Goal: Task Accomplishment & Management: Complete application form

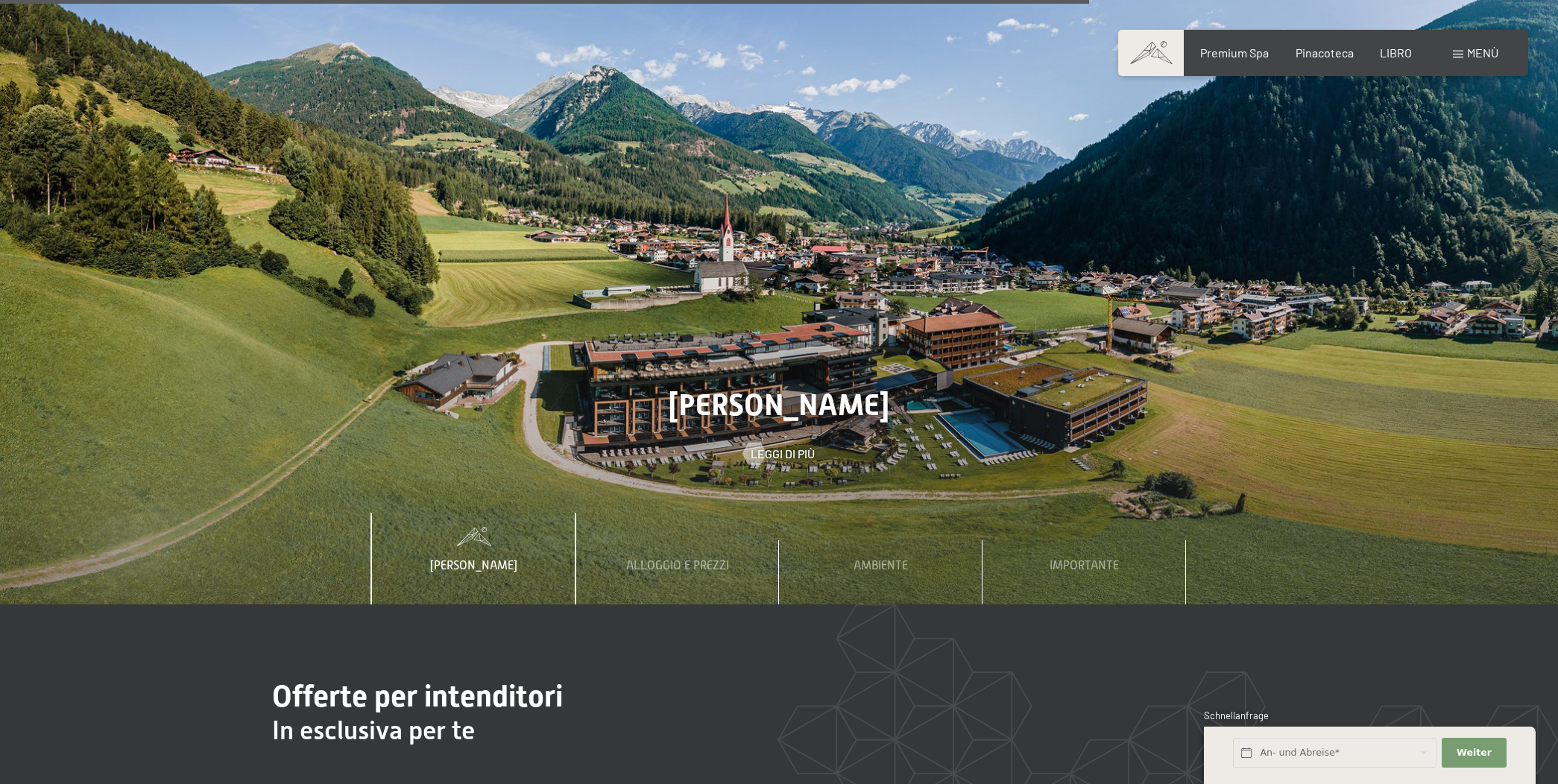
scroll to position [5548, 0]
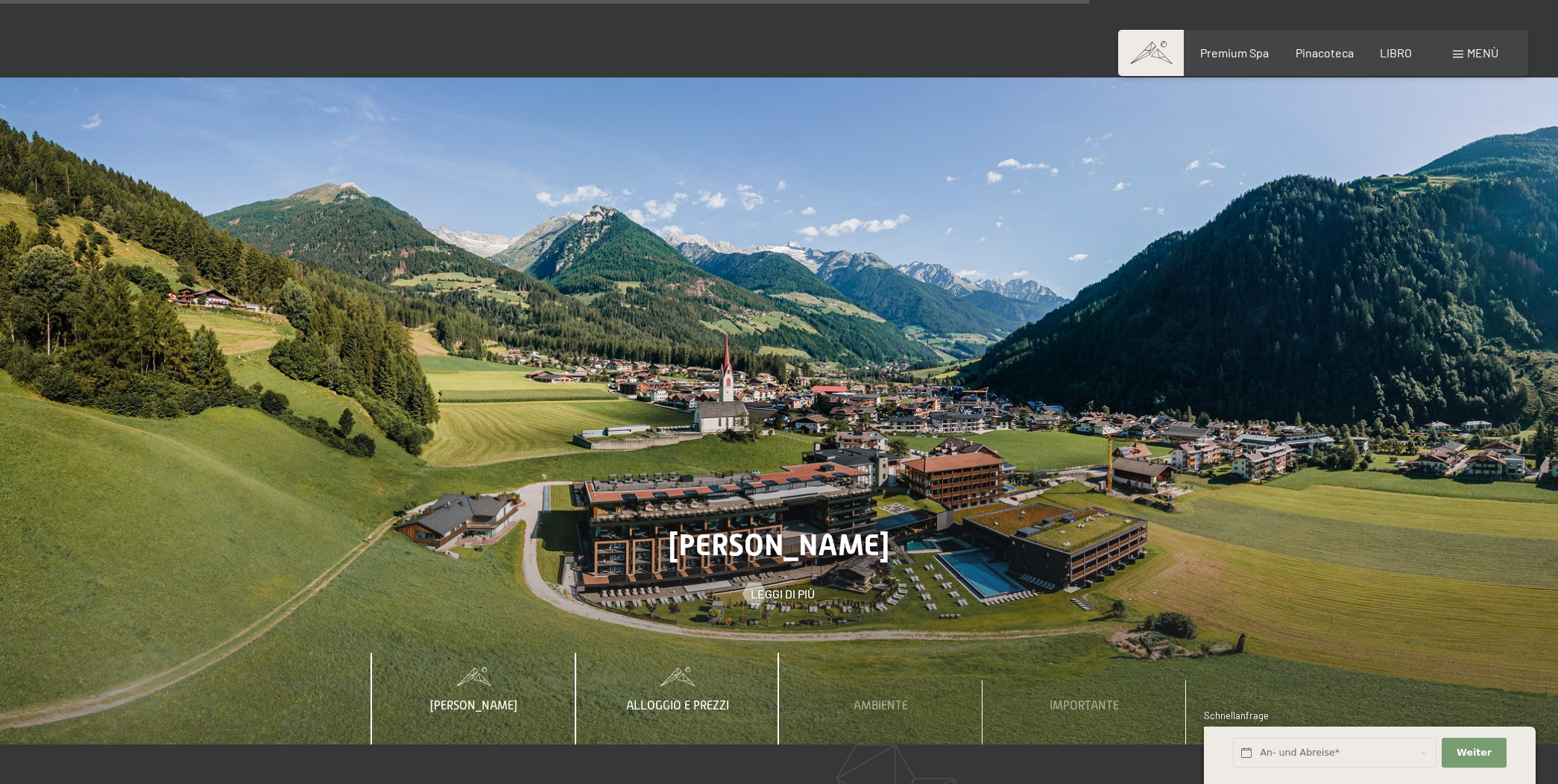
click at [714, 658] on div "Alloggio e prezzi" at bounding box center [677, 698] width 125 height 91
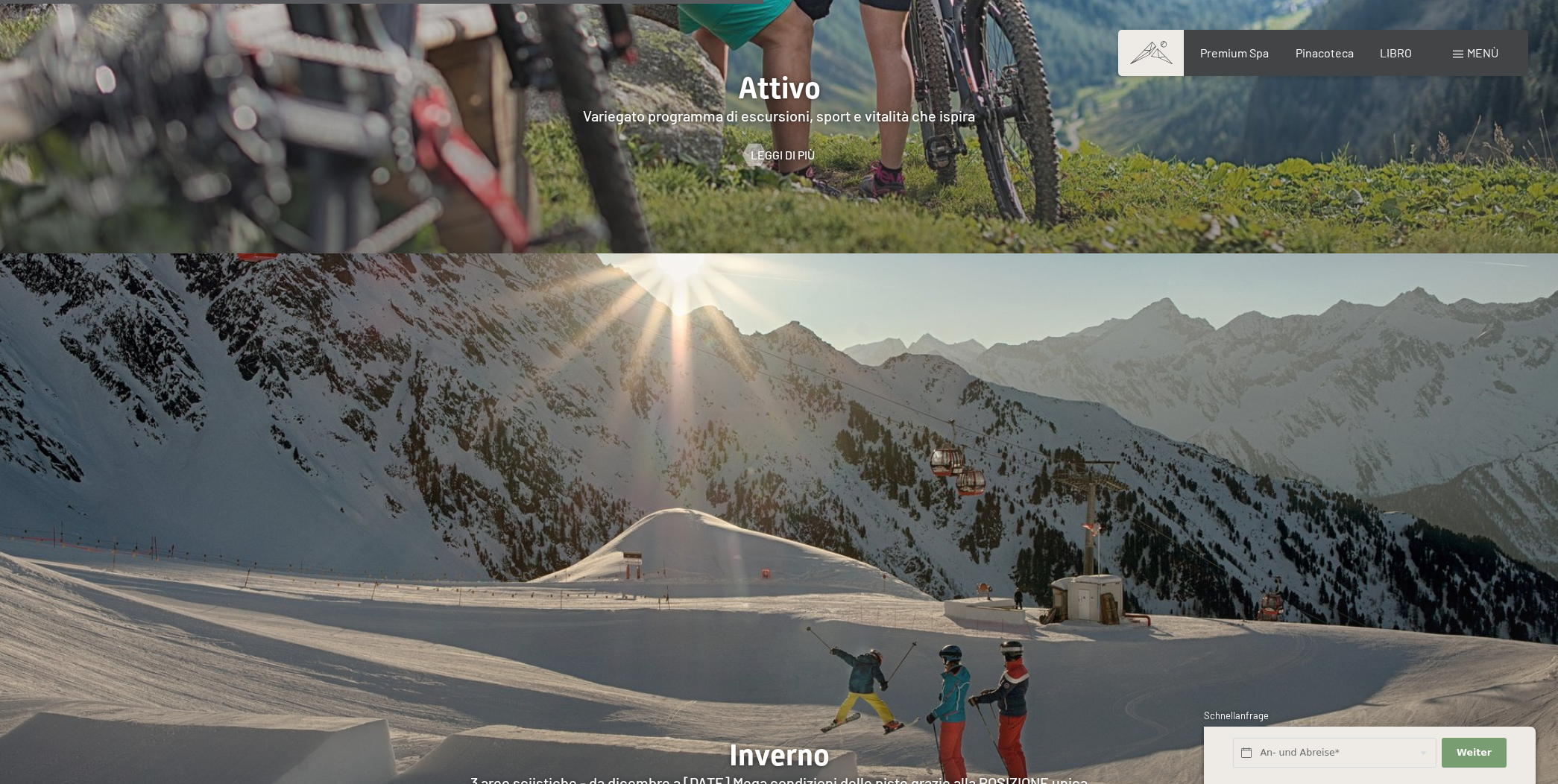
scroll to position [3792, 0]
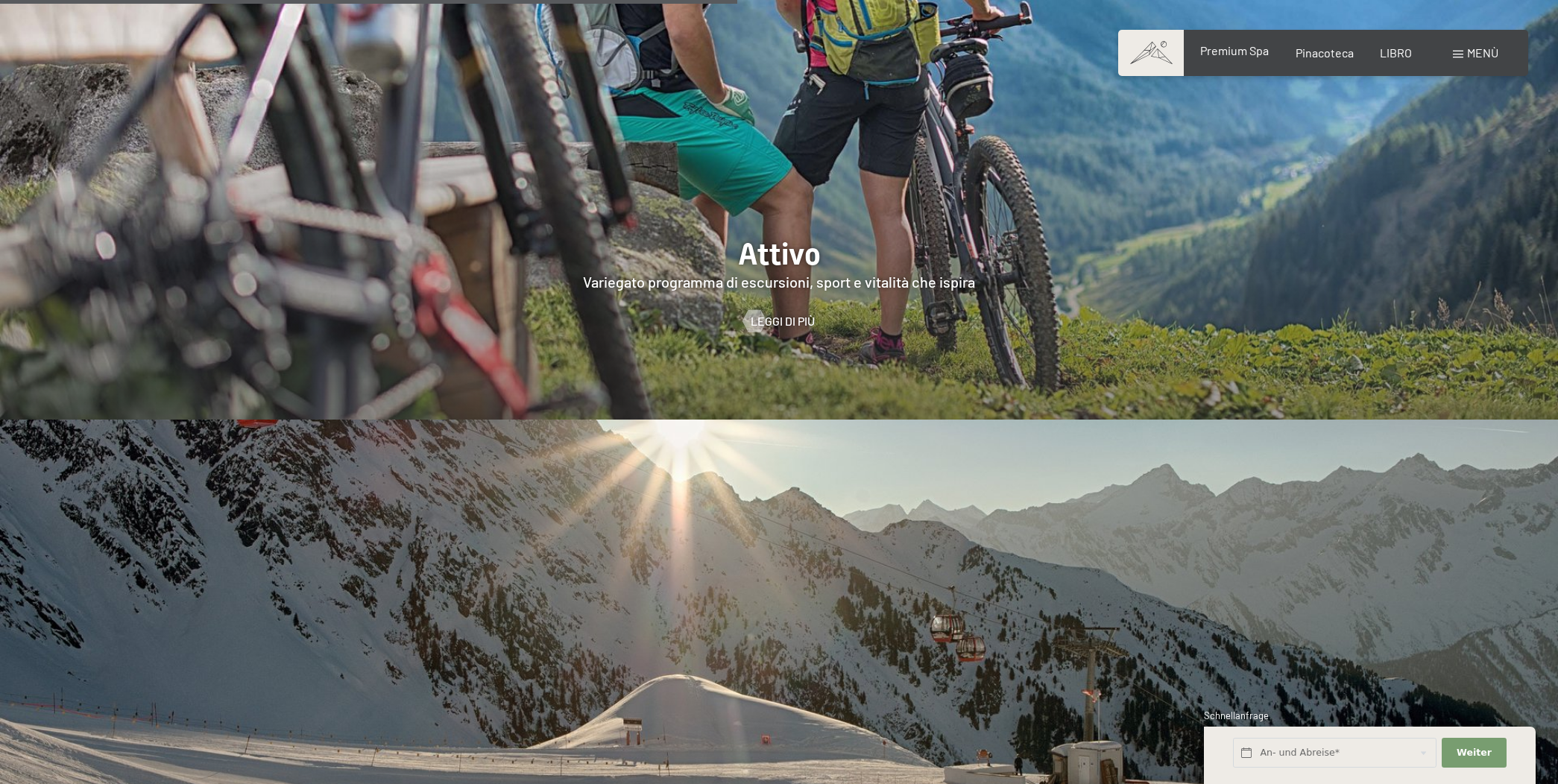
click at [1232, 53] on span "Premium Spa" at bounding box center [1234, 50] width 69 height 14
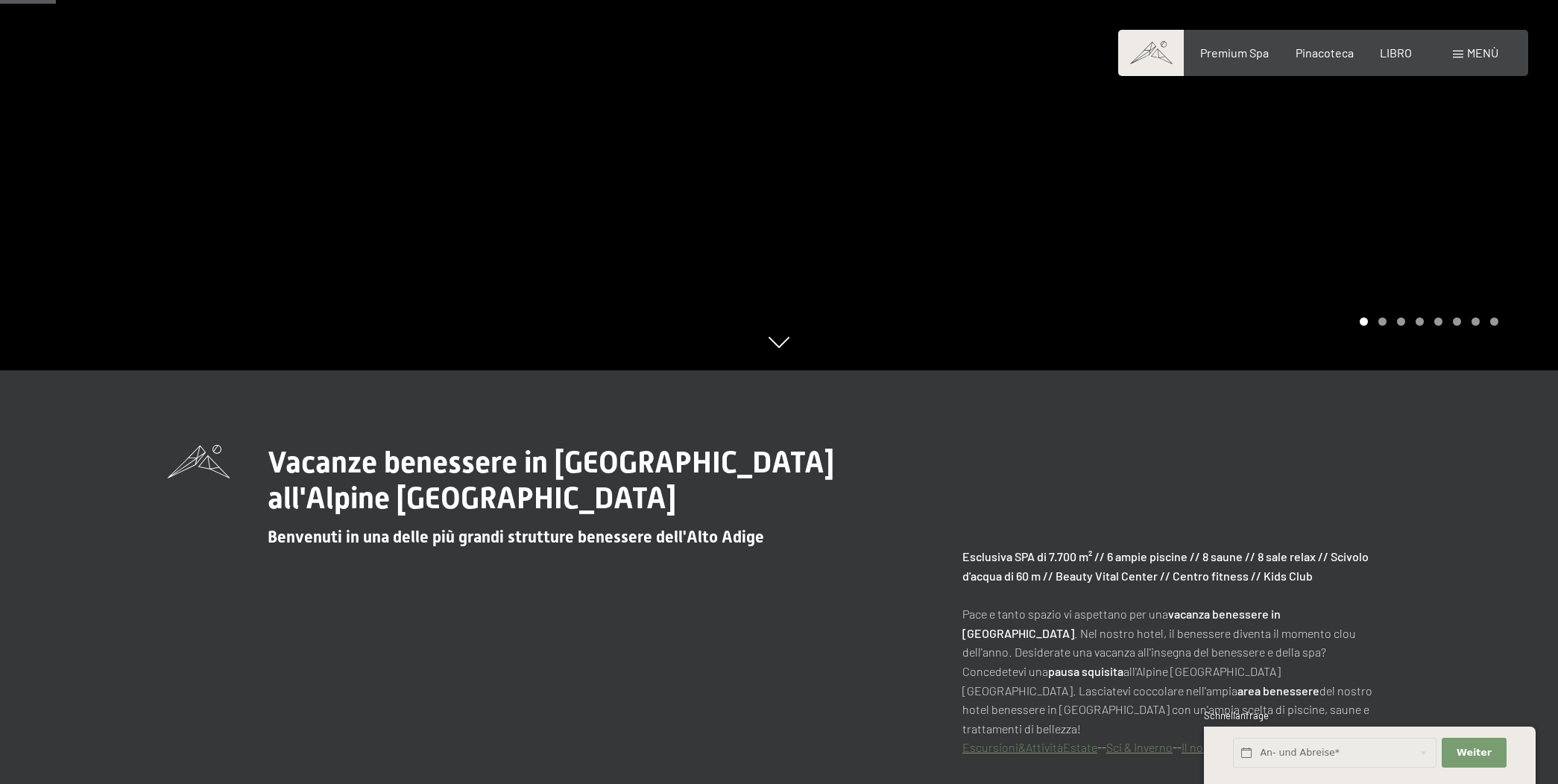
click at [1458, 53] on span at bounding box center [1458, 54] width 10 height 8
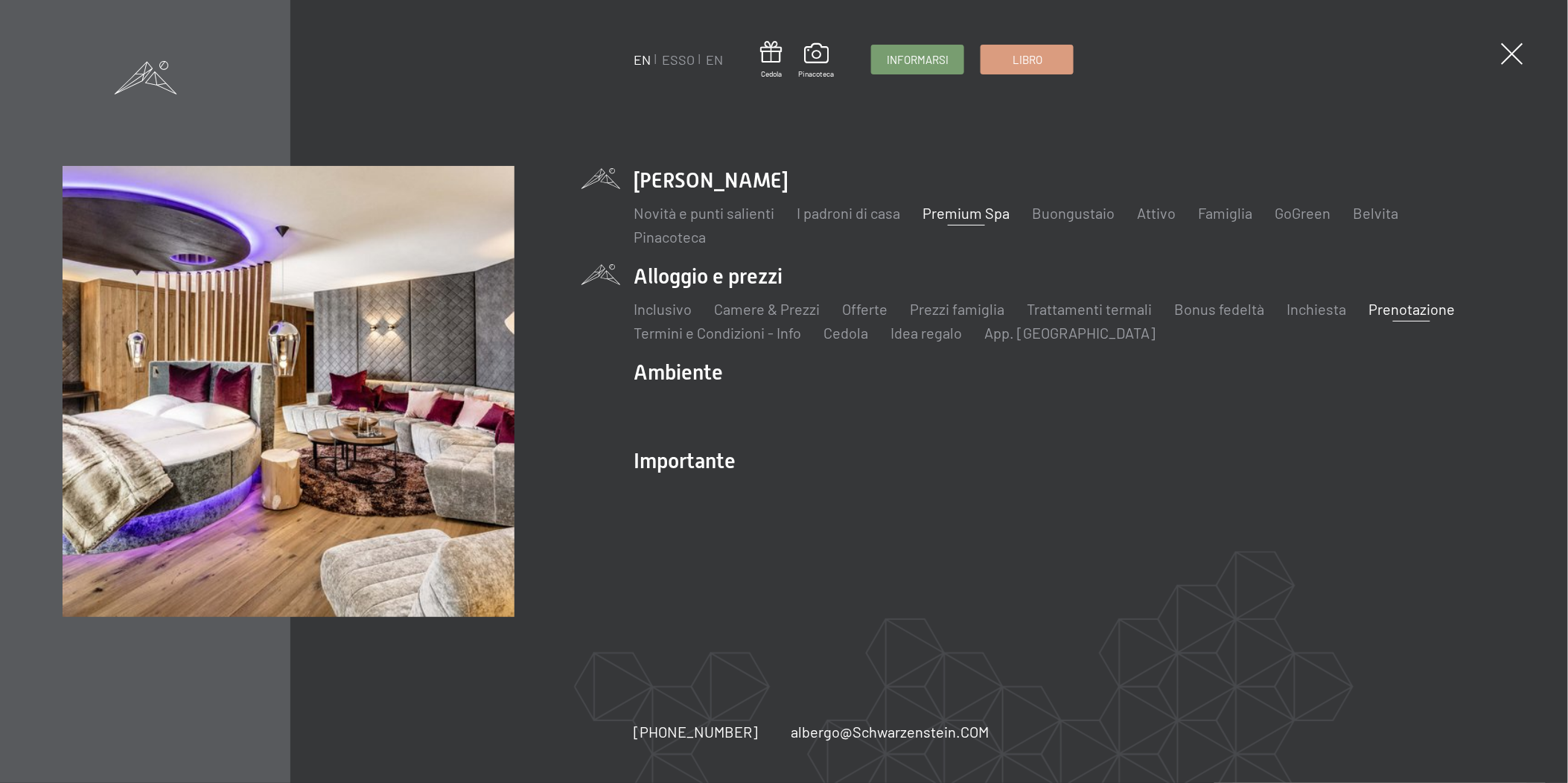
click at [1426, 306] on link "Prenotazione" at bounding box center [1411, 308] width 86 height 18
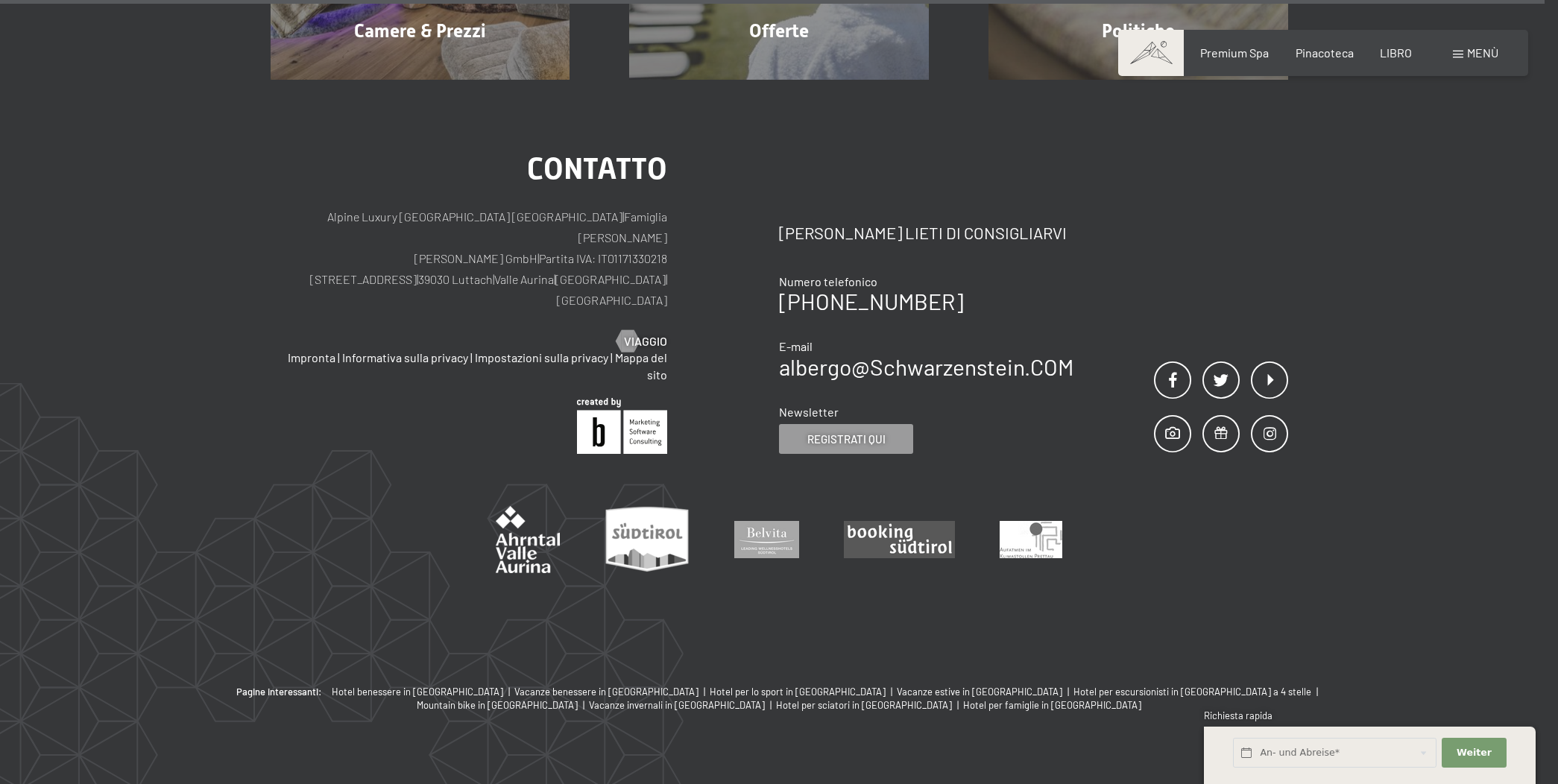
scroll to position [236, 0]
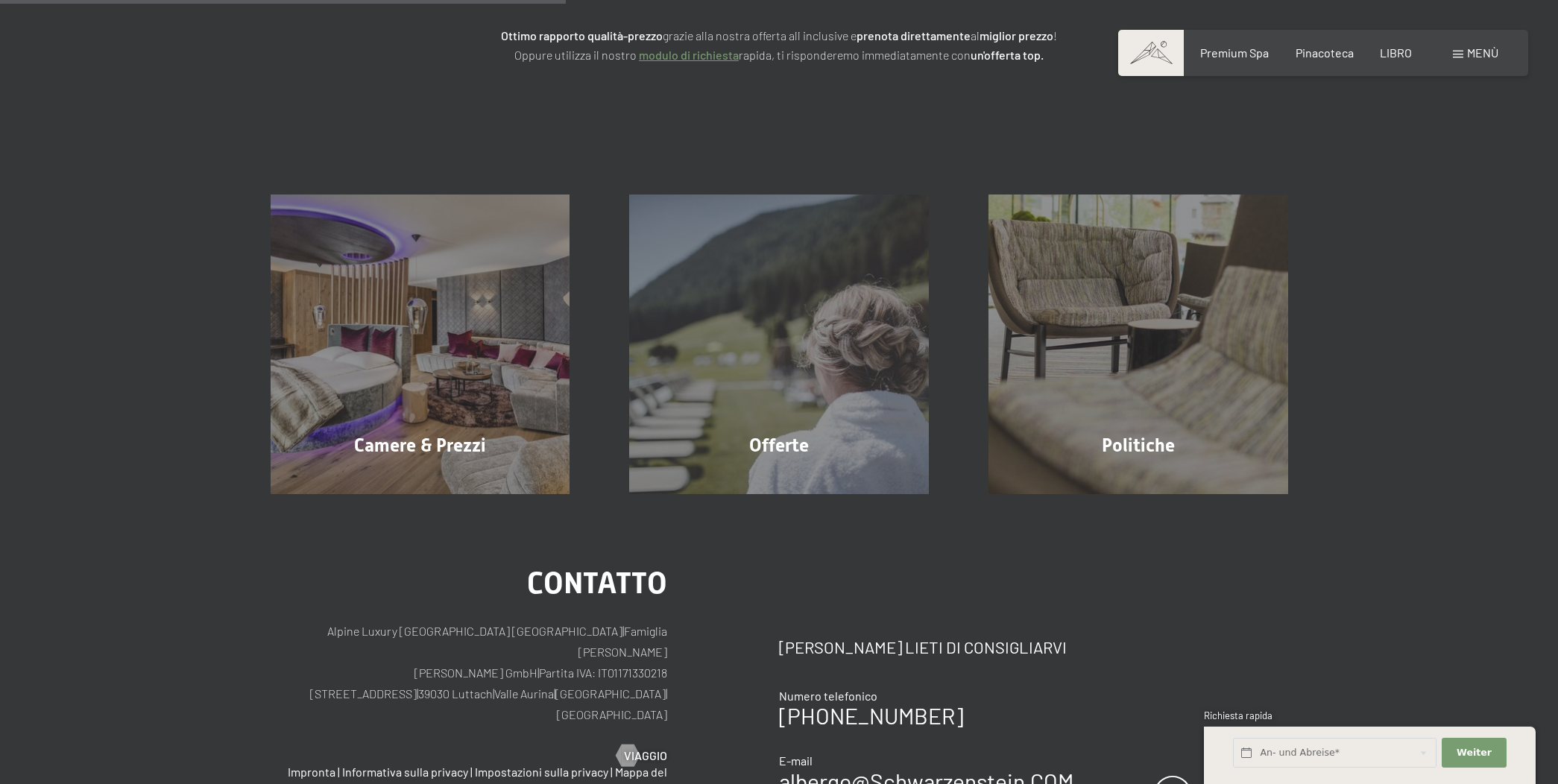
click at [652, 53] on link "modulo di richiesta" at bounding box center [689, 54] width 100 height 14
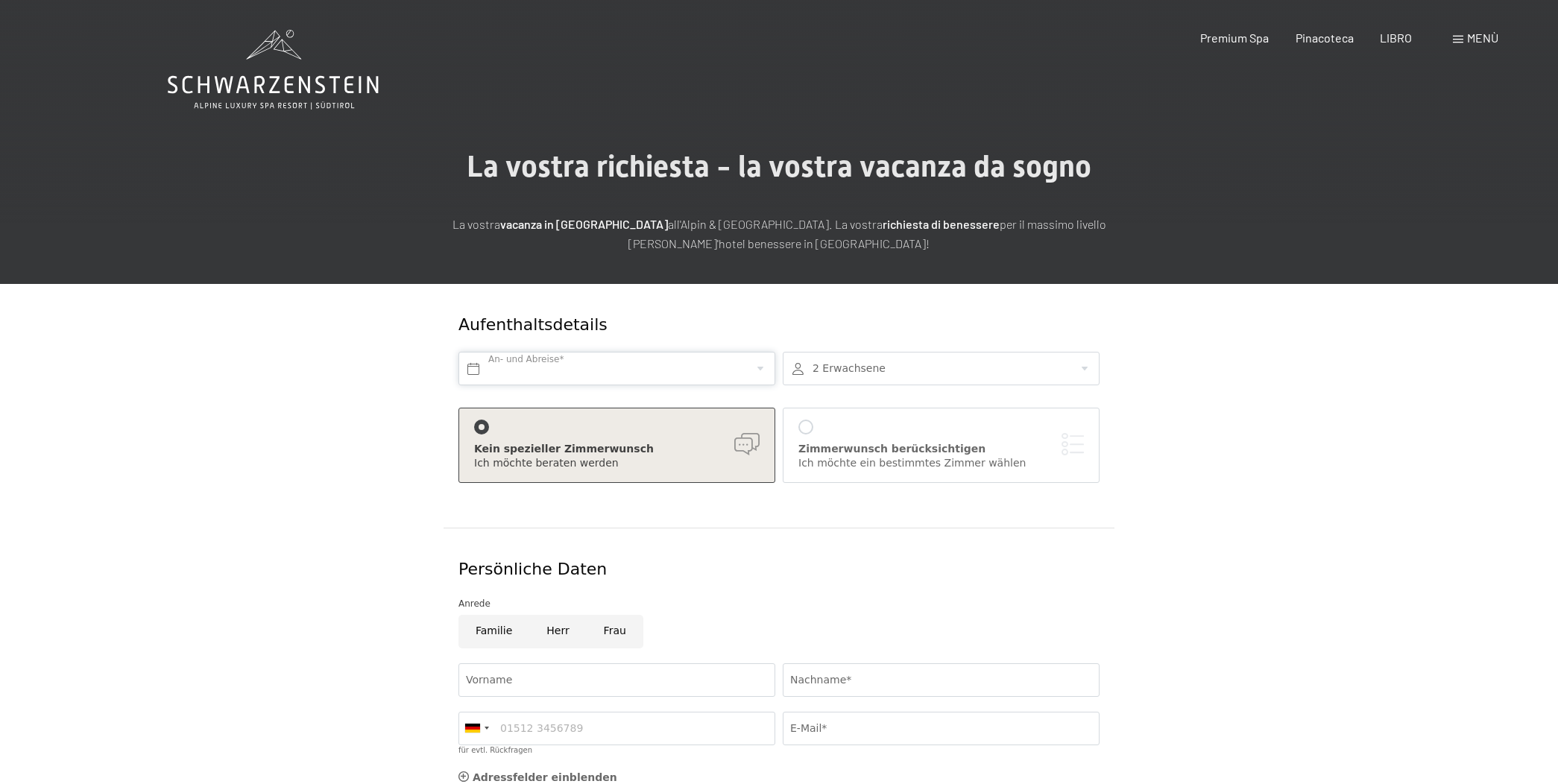
click at [754, 364] on input "text" at bounding box center [617, 369] width 317 height 34
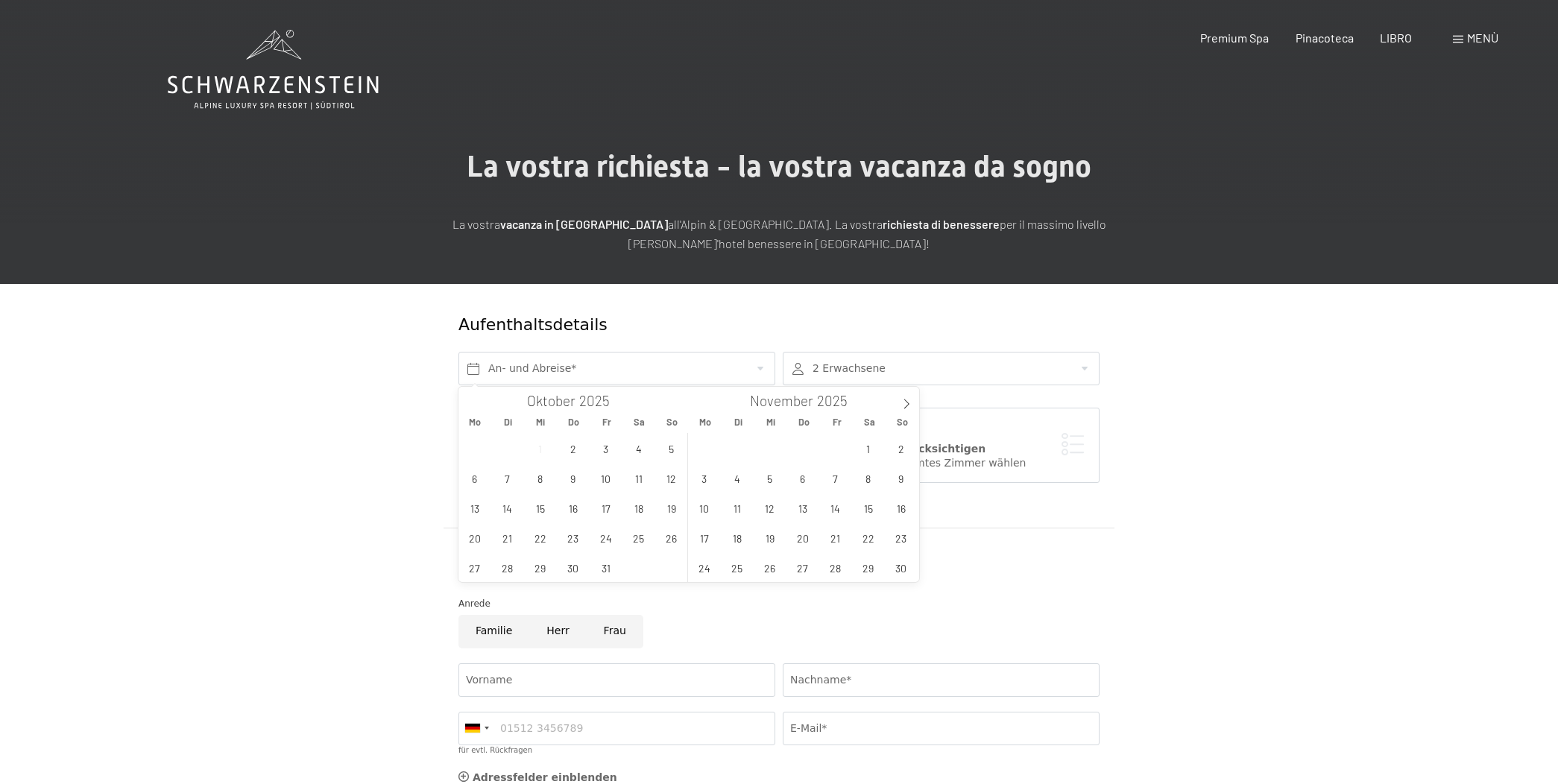
click at [1453, 41] on span at bounding box center [1458, 39] width 10 height 8
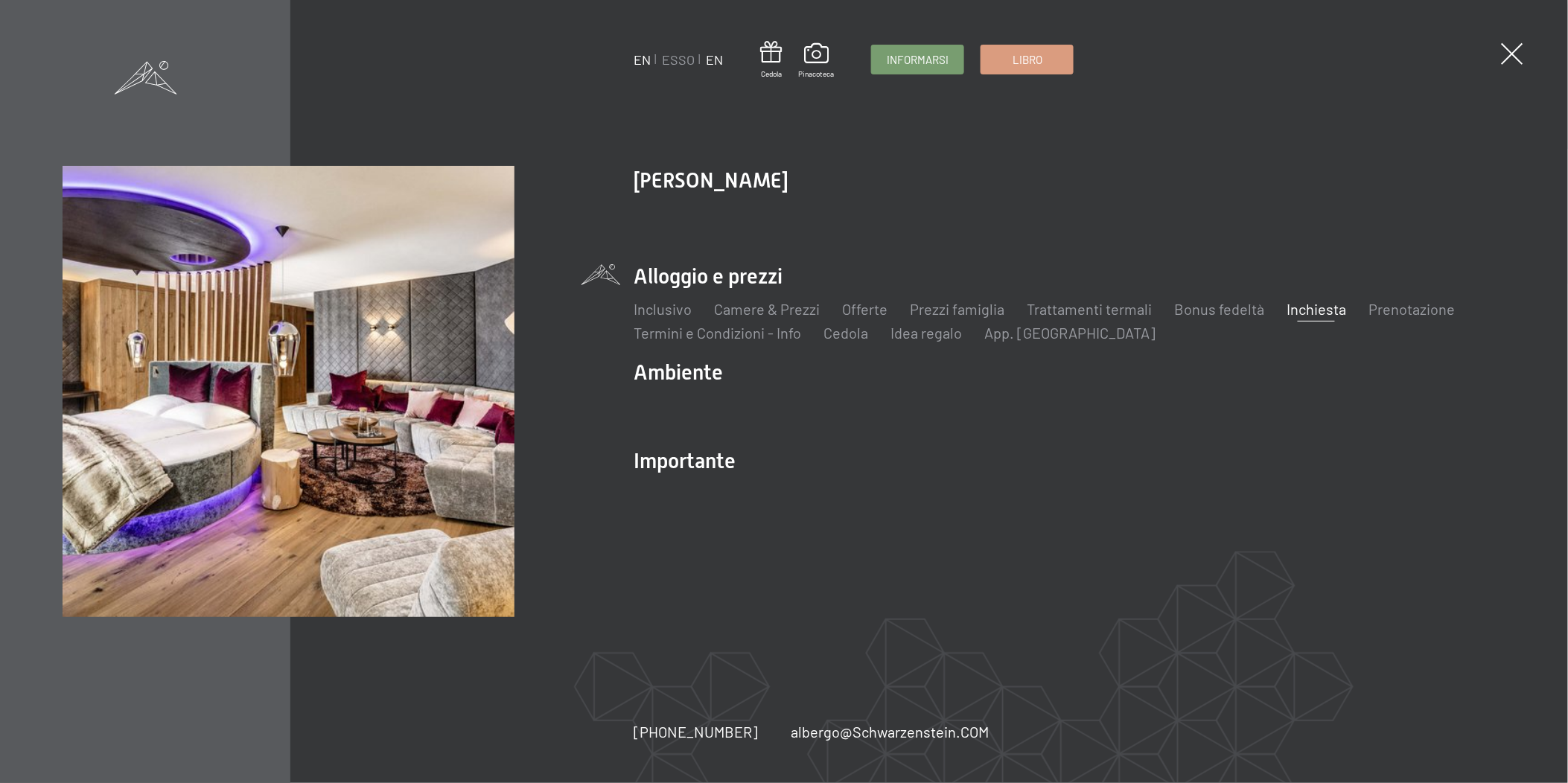
click at [715, 56] on link "EN" at bounding box center [715, 59] width 17 height 16
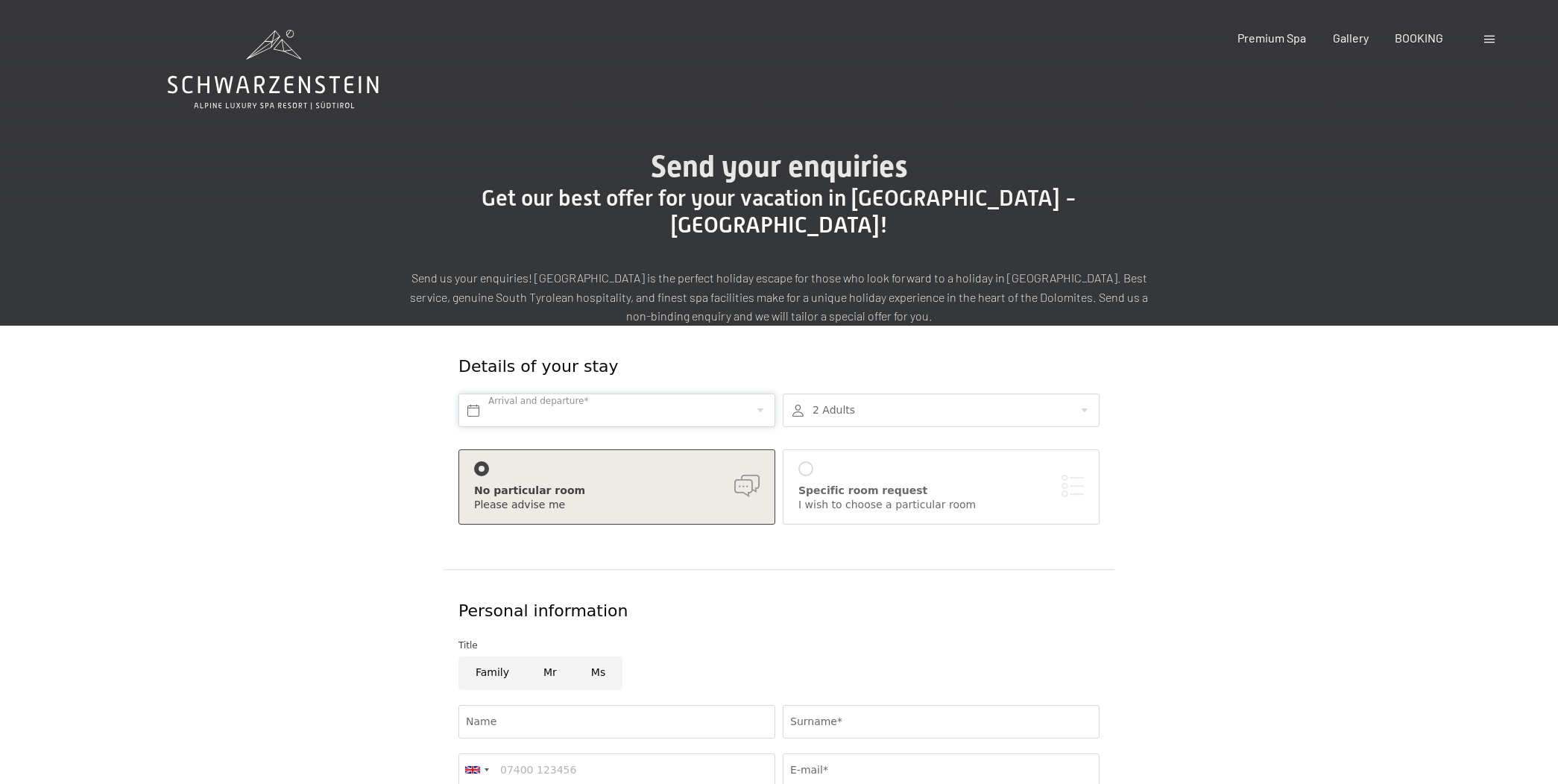
click at [701, 393] on input "text" at bounding box center [617, 410] width 317 height 34
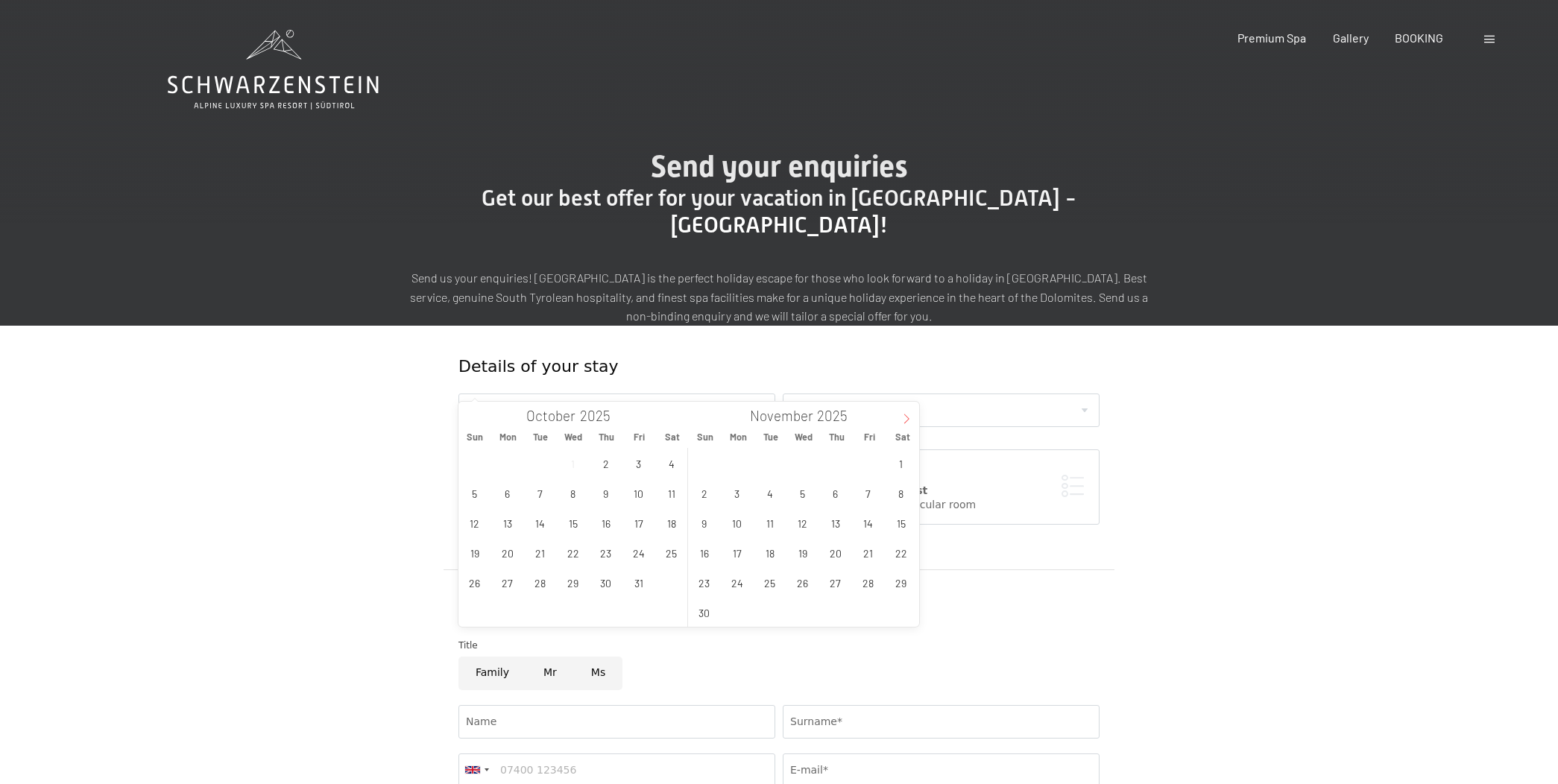
click at [899, 419] on span at bounding box center [906, 414] width 25 height 25
click at [899, 425] on span at bounding box center [906, 414] width 25 height 25
type input "2026"
drag, startPoint x: 859, startPoint y: 460, endPoint x: 832, endPoint y: 464, distance: 27.3
click at [832, 464] on div "28 29 30 31 1 2 3 4 5 6 7 8 9 10 11 12 13 14 15 16 17 18 19 20 21 22 23 24 25 2…" at bounding box center [803, 522] width 230 height 149
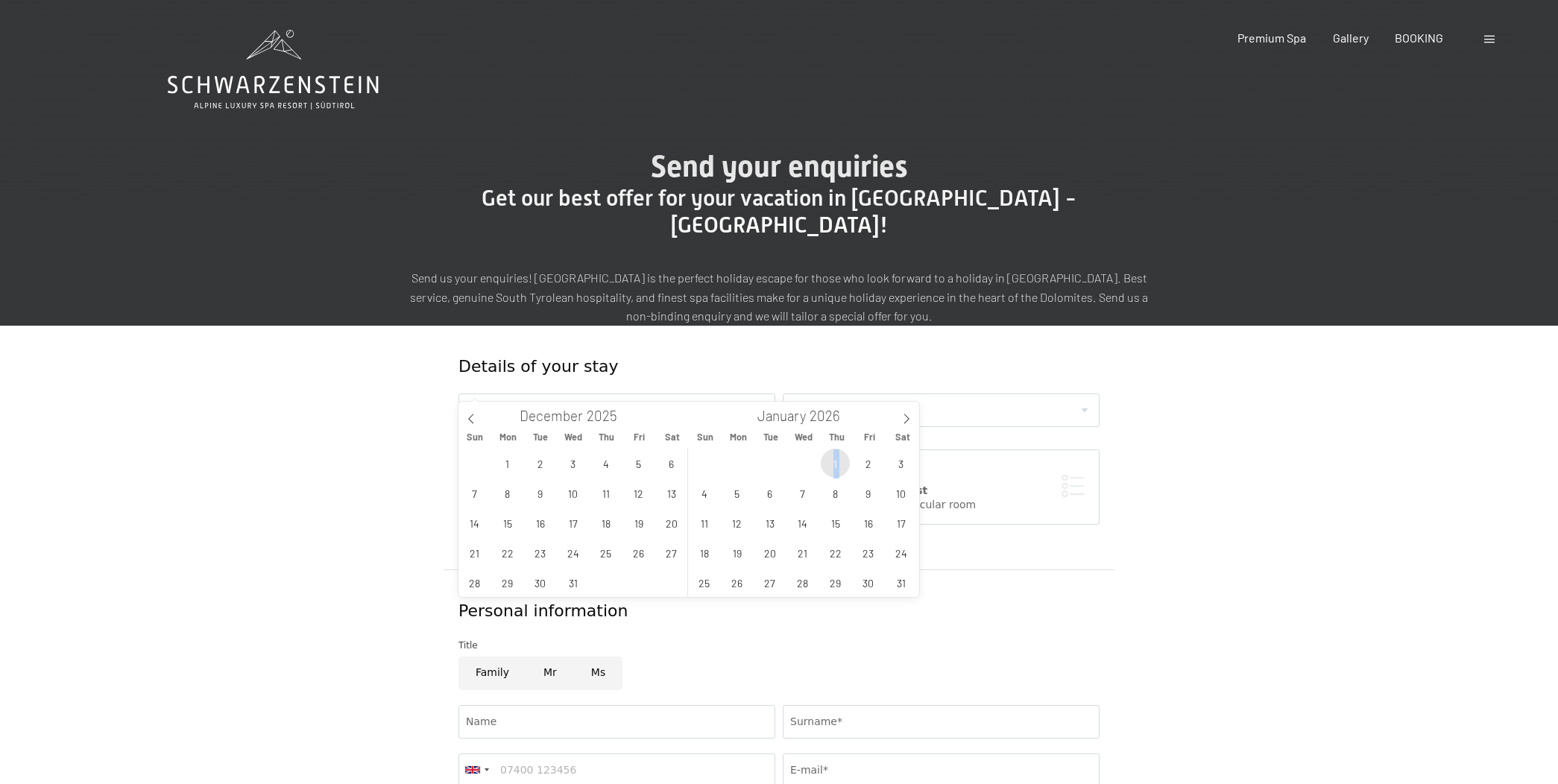
click at [832, 464] on span "1" at bounding box center [835, 463] width 29 height 29
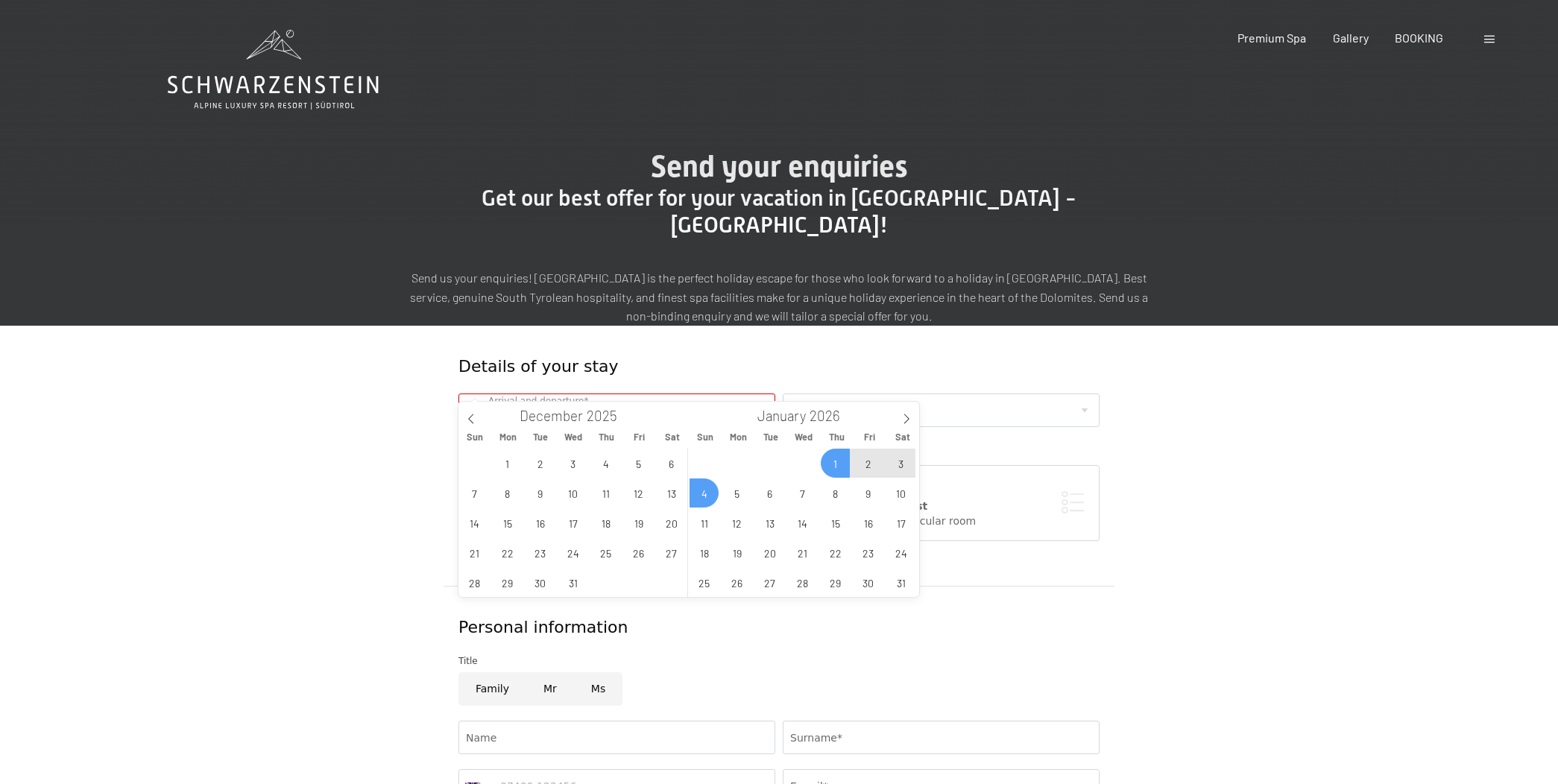
click at [701, 490] on span "4" at bounding box center [704, 493] width 29 height 29
type input "[DATE] - [DATE]"
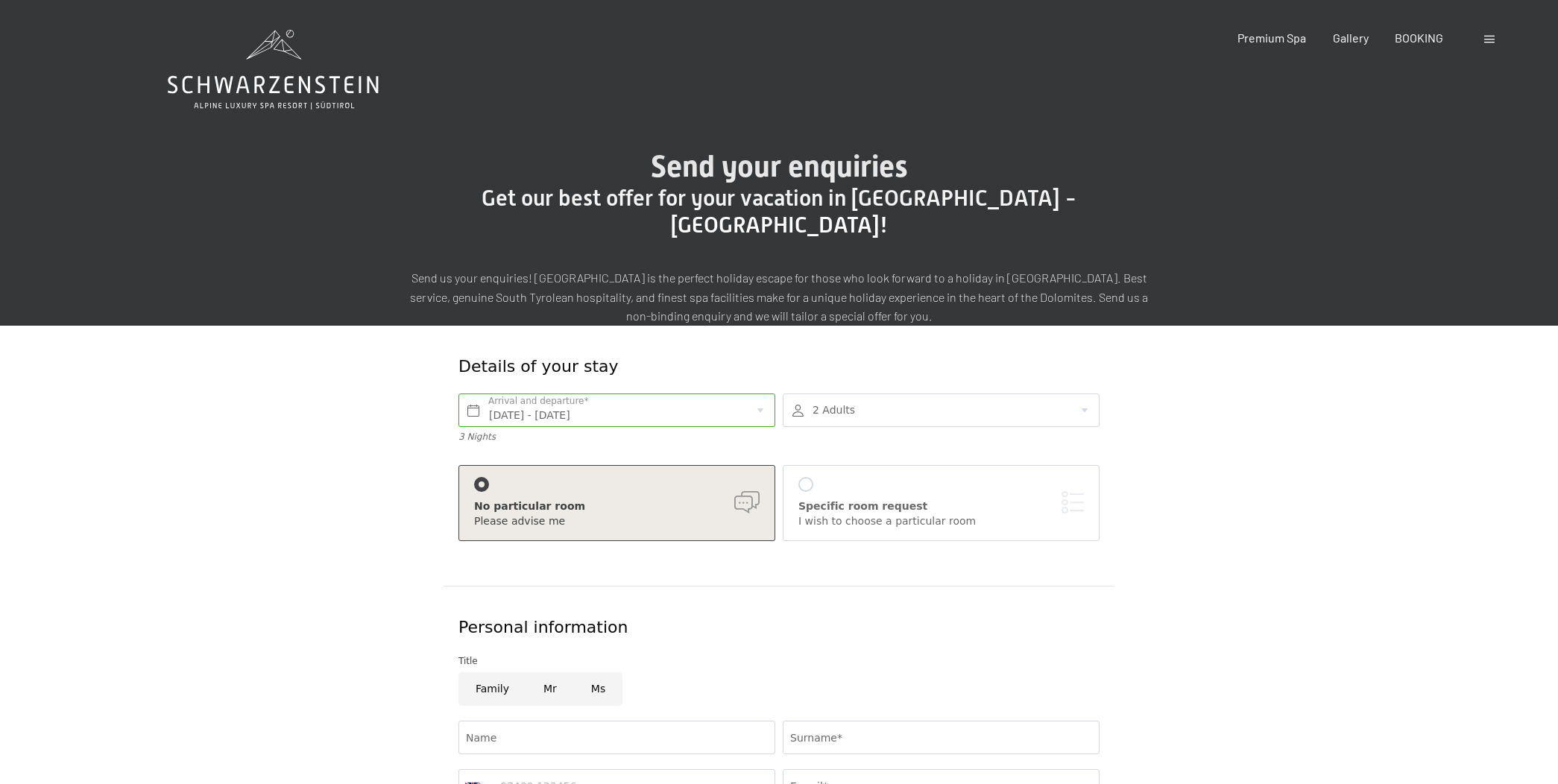
click at [911, 393] on div at bounding box center [941, 410] width 317 height 34
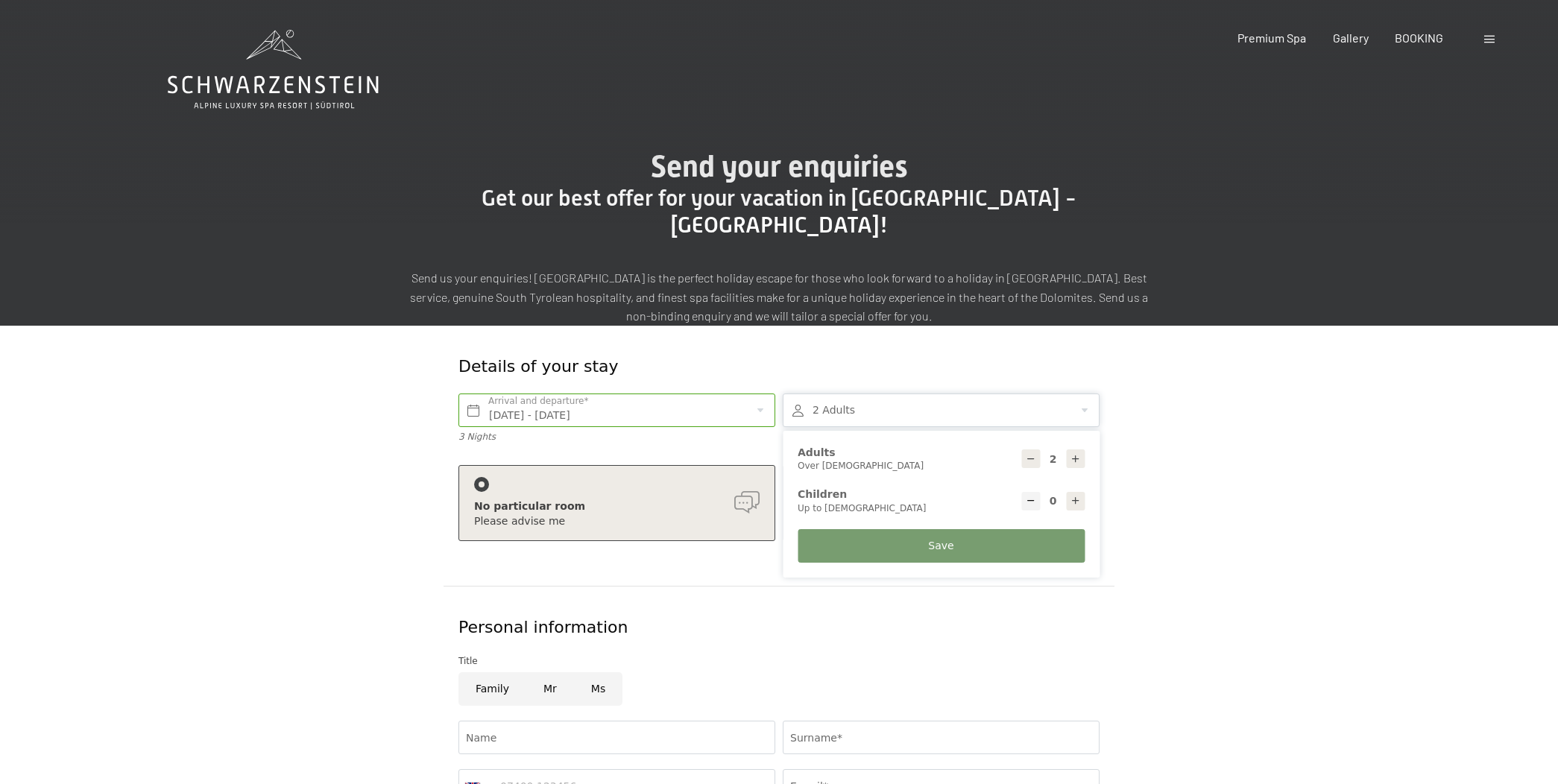
click at [1075, 496] on icon at bounding box center [1076, 501] width 10 height 10
type input "2"
select select
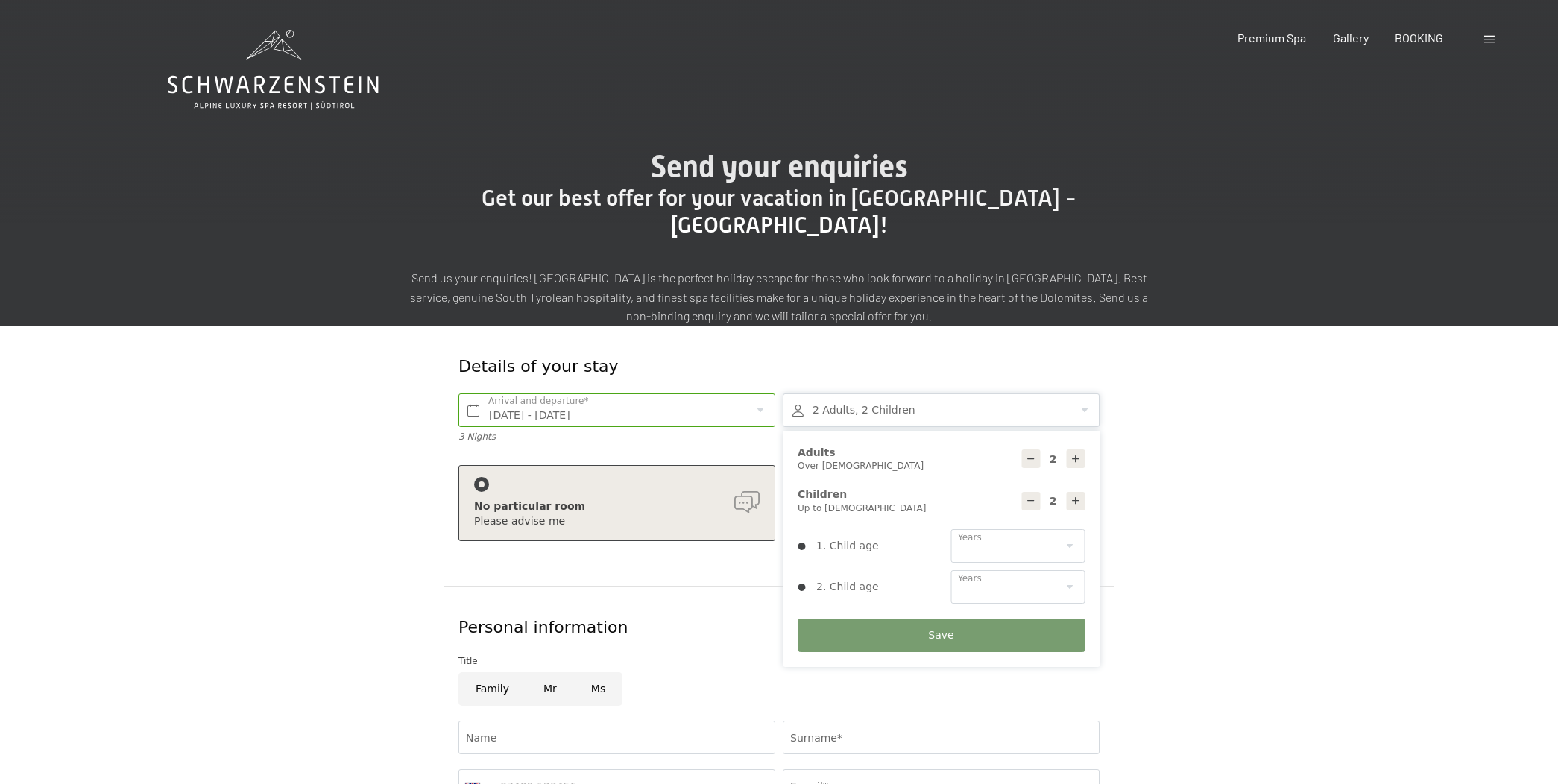
click at [1075, 496] on icon at bounding box center [1076, 501] width 10 height 10
type input "3"
select select
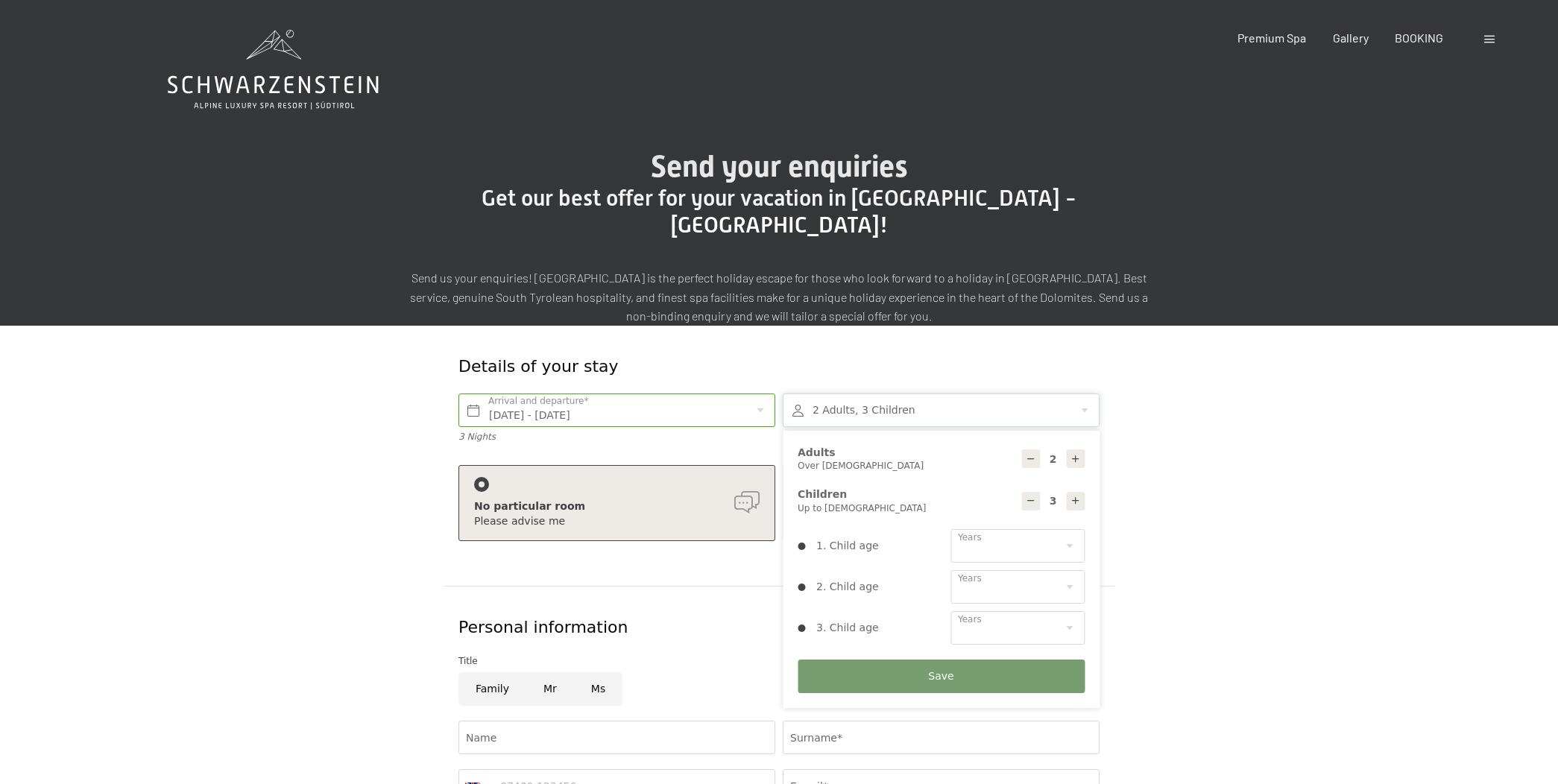
click at [1075, 496] on icon at bounding box center [1076, 501] width 10 height 10
type input "4"
select select
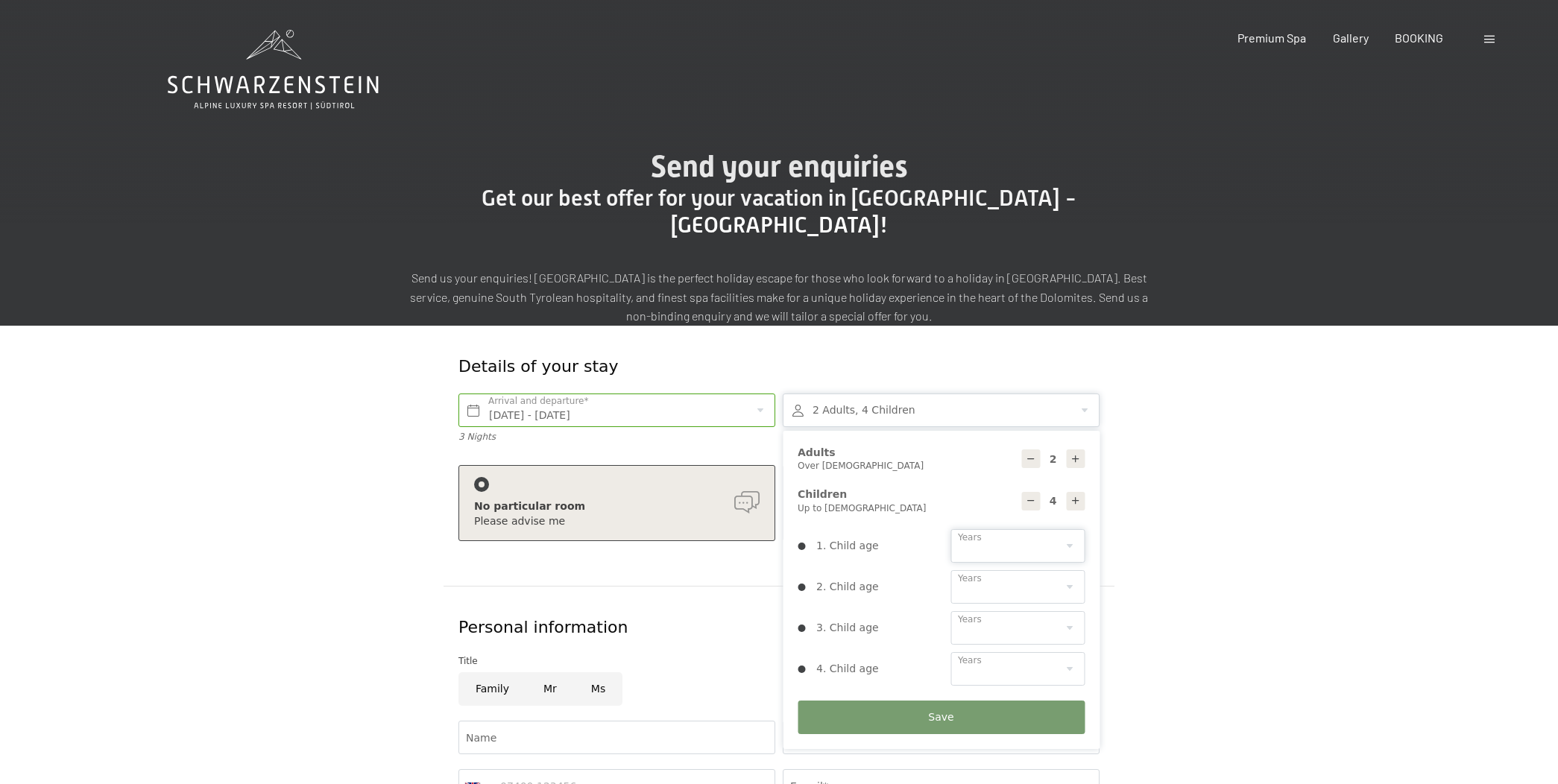
click at [1065, 529] on select "0 1 2 3 4 5 6 7 8 9 10 11 12 13 14" at bounding box center [1017, 546] width 134 height 34
select select "3"
click at [950, 529] on select "0 1 2 3 4 5 6 7 8 9 10 11 12 13 14" at bounding box center [1017, 546] width 134 height 34
click at [986, 570] on select "0 1 2 3 4 5 6 7 8 9 10 11 12 13 14" at bounding box center [1017, 587] width 134 height 34
select select "2"
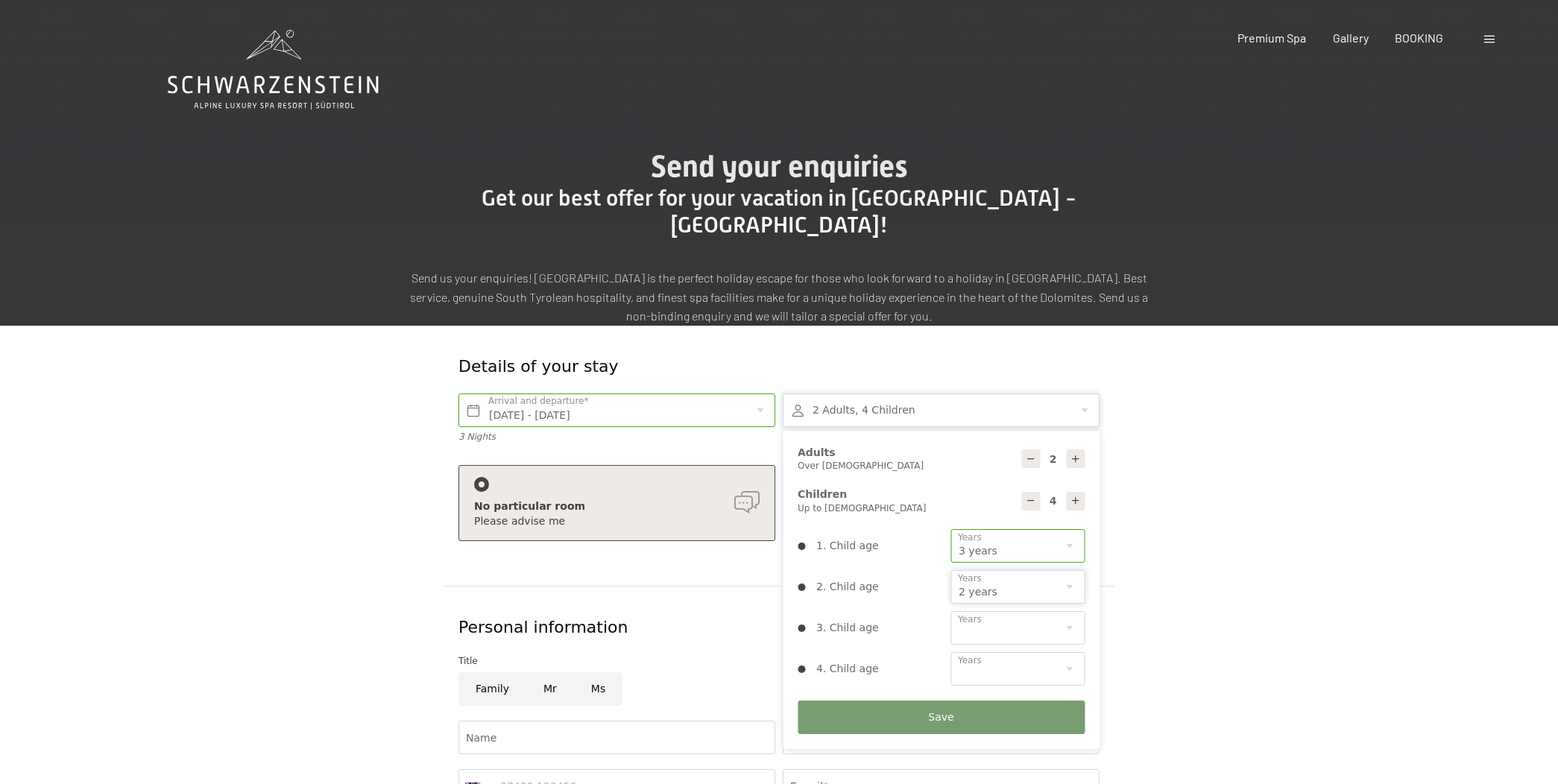
click at [950, 570] on select "0 1 2 3 4 5 6 7 8 9 10 11 12 13 14" at bounding box center [1017, 587] width 134 height 34
click at [997, 611] on select "0 1 2 3 4 5 6 7 8 9 10 11 12 13 14" at bounding box center [1017, 628] width 134 height 34
select select "6"
click at [950, 611] on select "0 1 2 3 4 5 6 7 8 9 10 11 12 13 14" at bounding box center [1017, 628] width 134 height 34
click at [998, 652] on select "0 1 2 3 4 5 6 7 8 9 10 11 12 13 14" at bounding box center [1017, 669] width 134 height 34
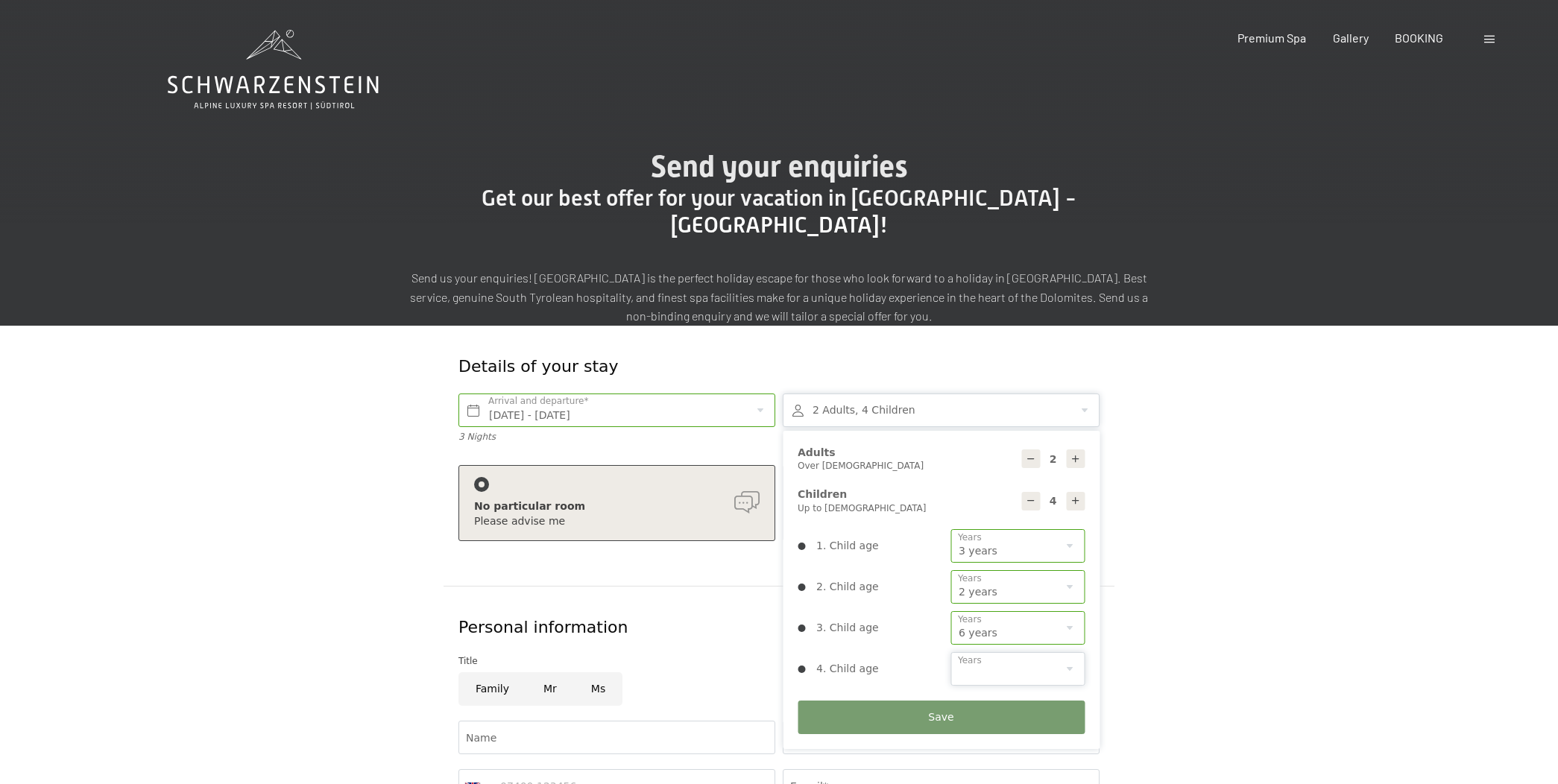
select select "7"
click at [950, 652] on select "0 1 2 3 4 5 6 7 8 9 10 11 12 13 14" at bounding box center [1017, 669] width 134 height 34
click at [949, 710] on span "Save" at bounding box center [941, 718] width 25 height 15
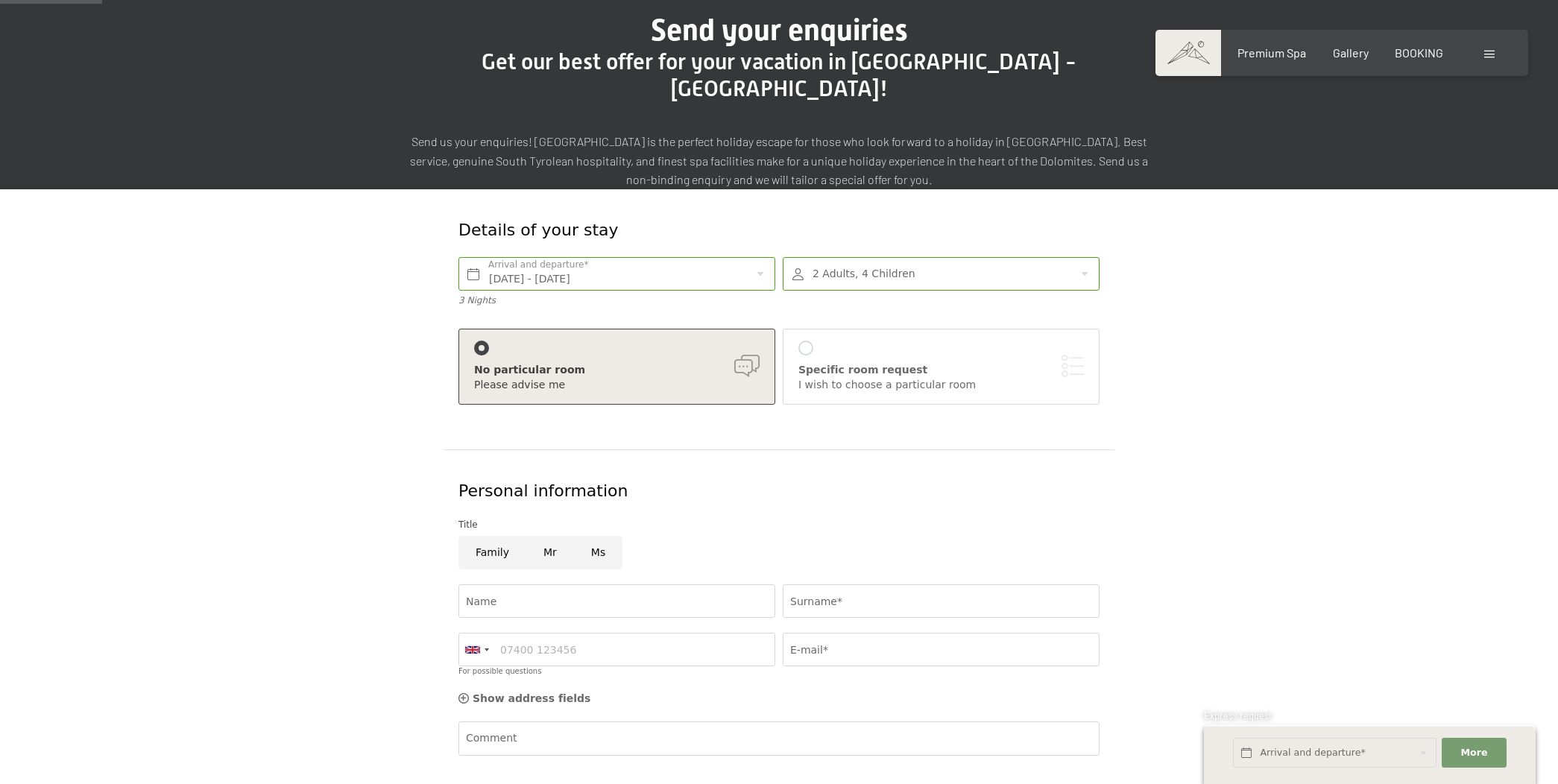
scroll to position [165, 0]
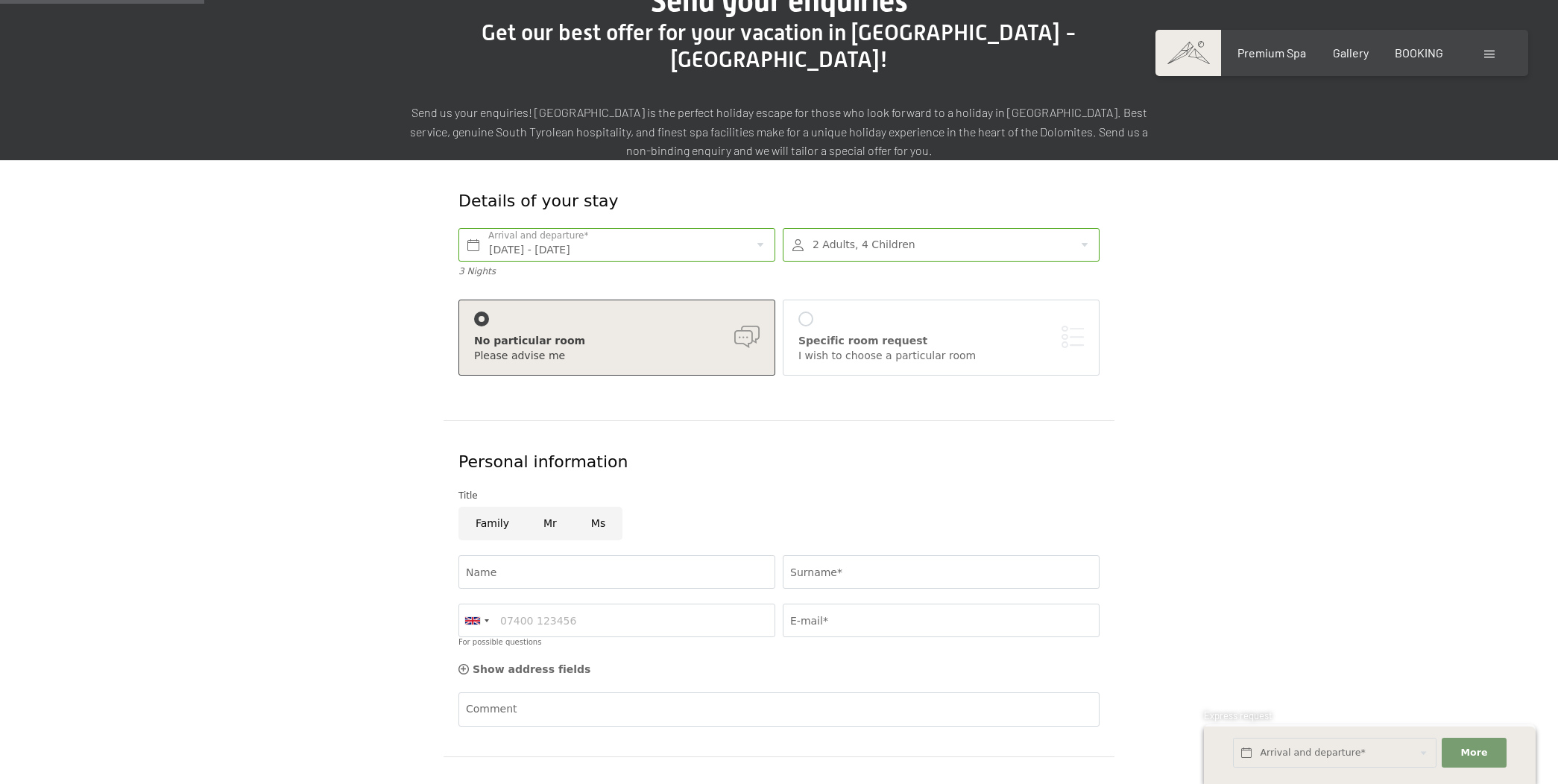
click at [497, 507] on input "Family" at bounding box center [492, 524] width 68 height 34
radio input "true"
click at [520, 555] on input "Name" at bounding box center [617, 572] width 317 height 34
type input "[PERSON_NAME]"
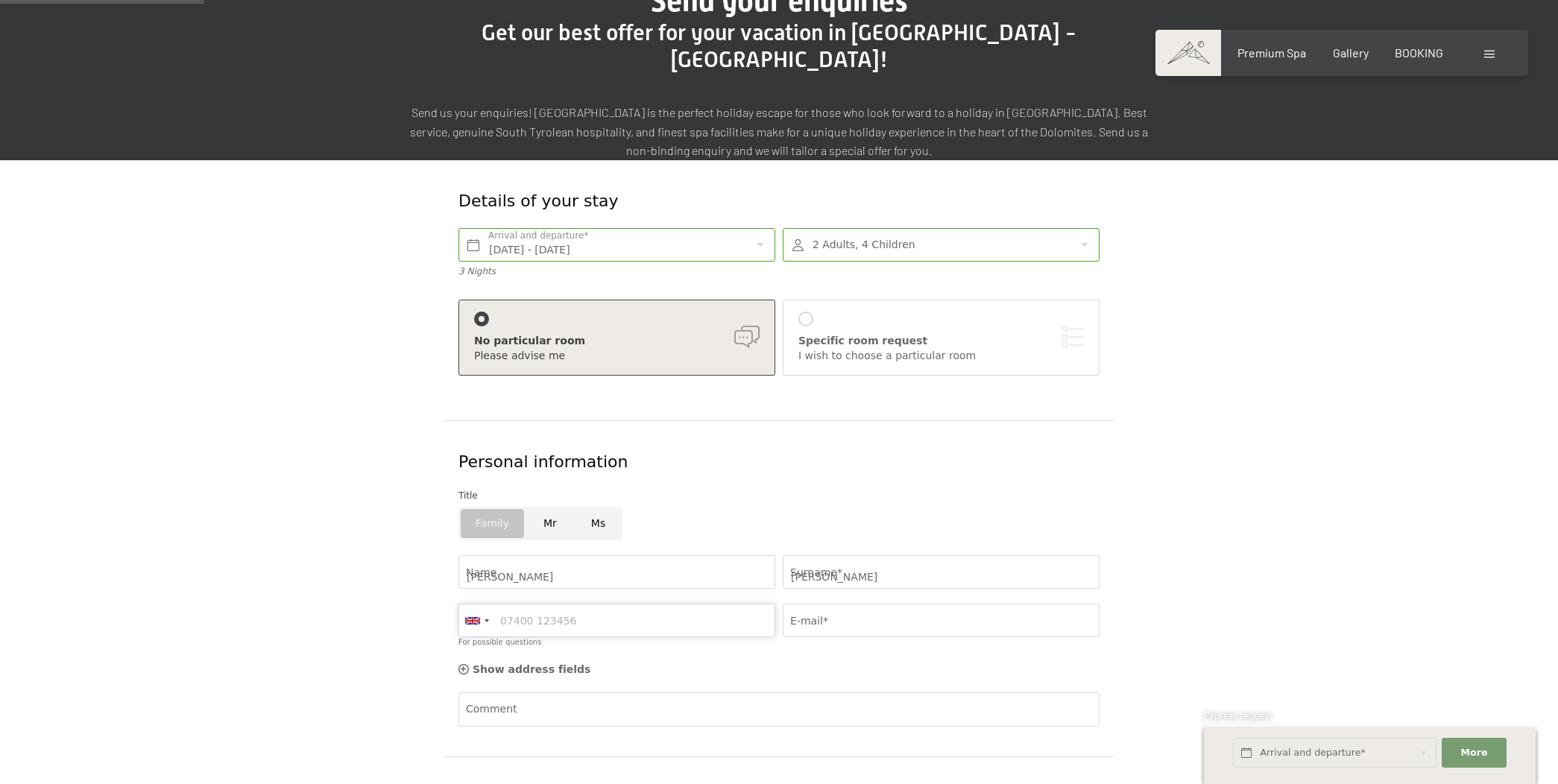
type input "3343209239"
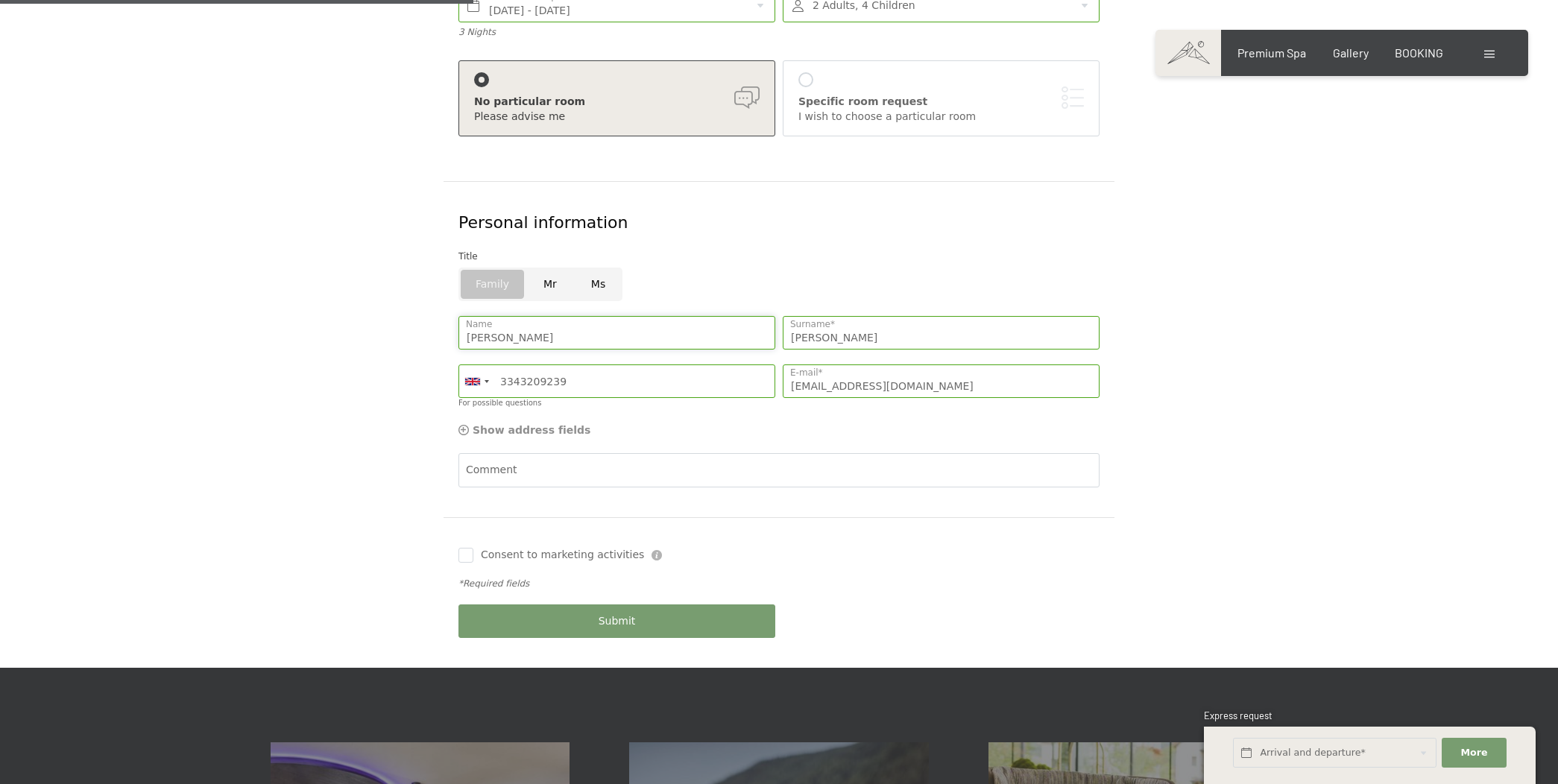
scroll to position [414, 0]
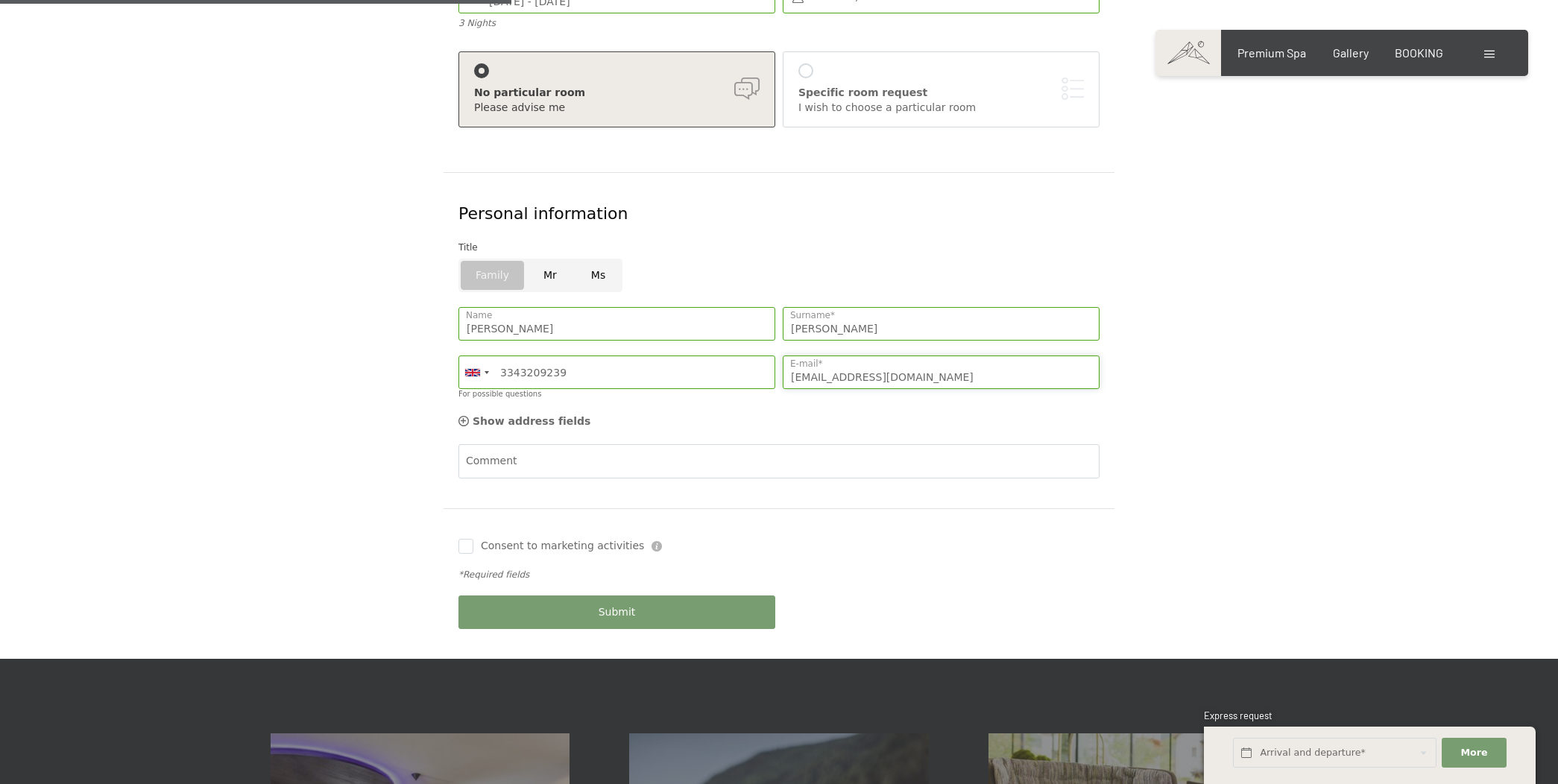
click at [940, 355] on input "[EMAIL_ADDRESS][DOMAIN_NAME]" at bounding box center [941, 372] width 317 height 34
click at [970, 355] on input "[EMAIL_ADDRESS][DOMAIN_NAME]" at bounding box center [941, 372] width 317 height 34
type input "[EMAIL_ADDRESS][DOMAIN_NAME]"
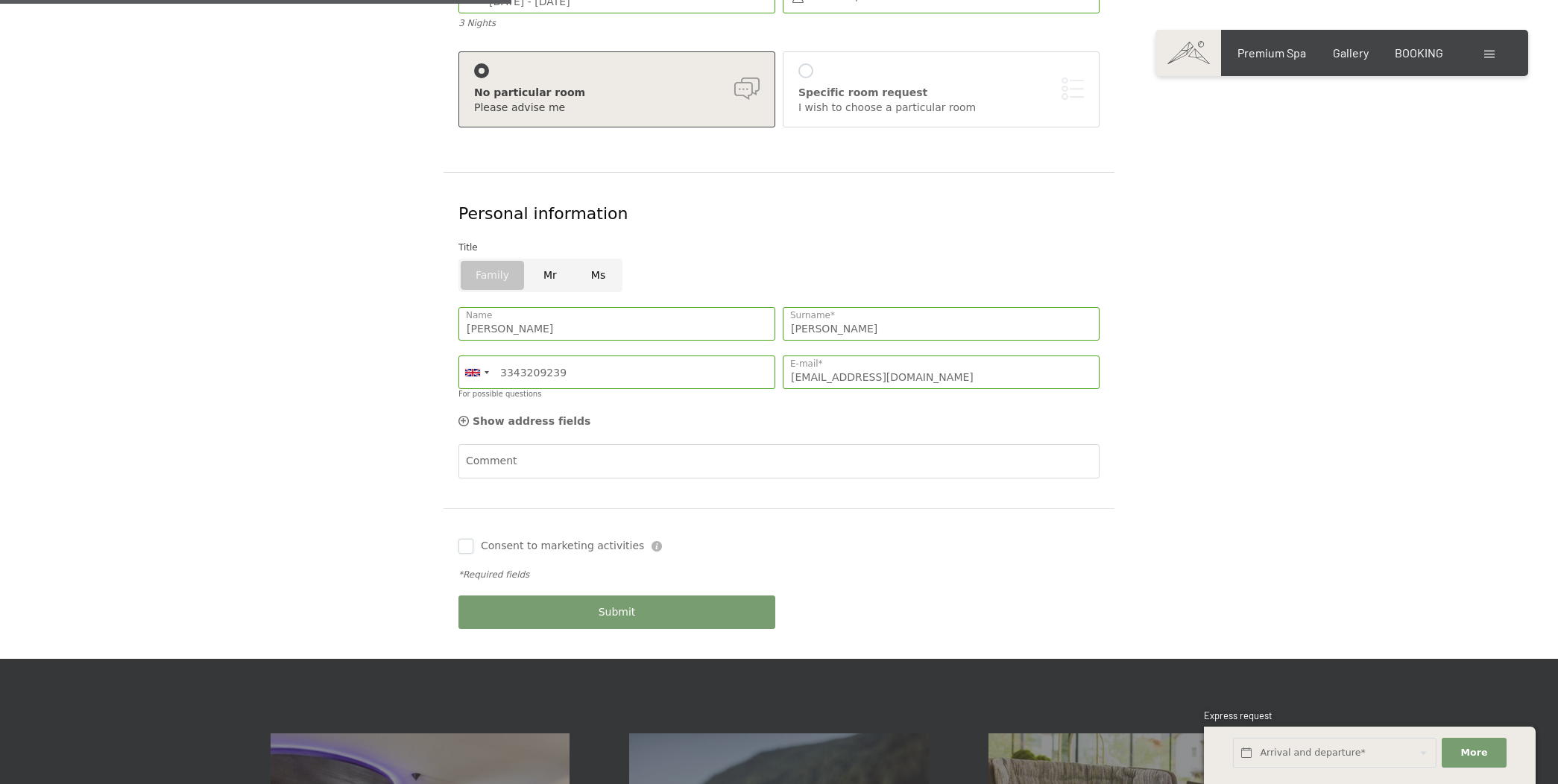
click at [470, 539] on input "Consent to marketing activities" at bounding box center [466, 547] width 15 height 15
checkbox input "true"
click at [577, 596] on button "Submit" at bounding box center [617, 613] width 317 height 34
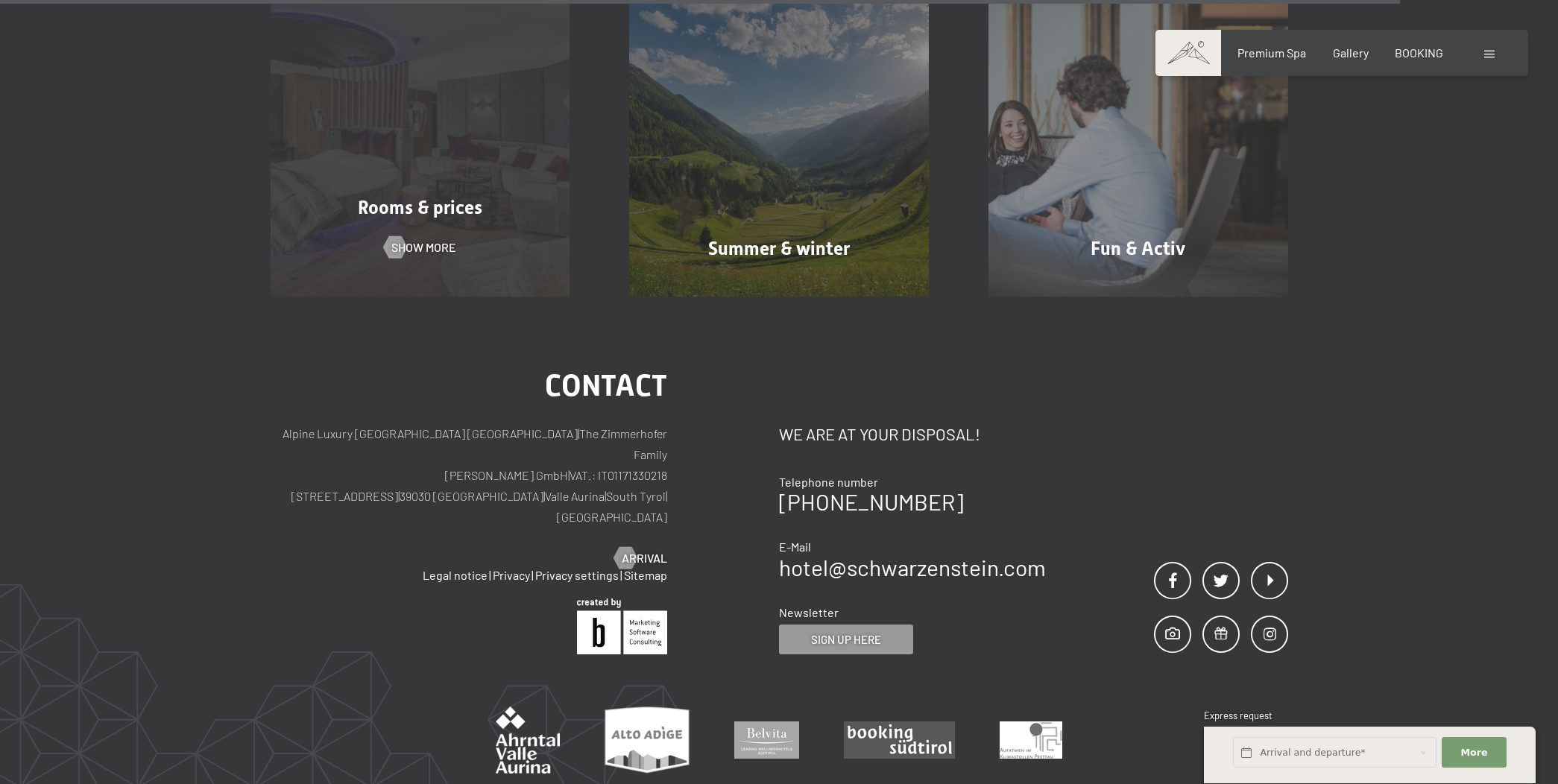
scroll to position [959, 0]
